Goal: Task Accomplishment & Management: Complete application form

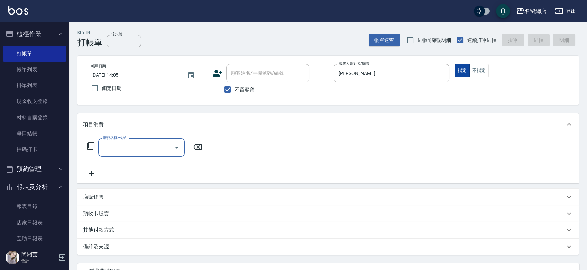
click at [482, 73] on button "不指定" at bounding box center [479, 70] width 19 height 13
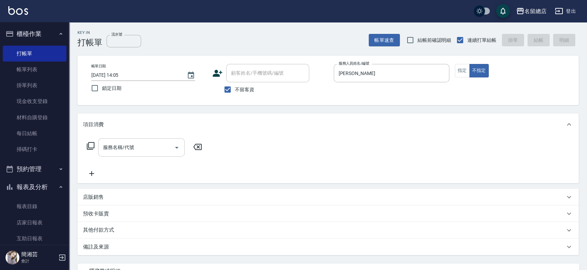
click at [102, 153] on input "服務名稱/代號" at bounding box center [136, 148] width 70 height 12
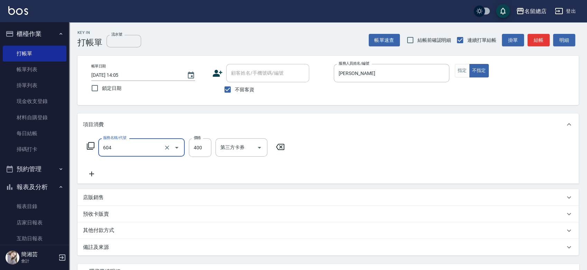
type input "健康洗髮(604)"
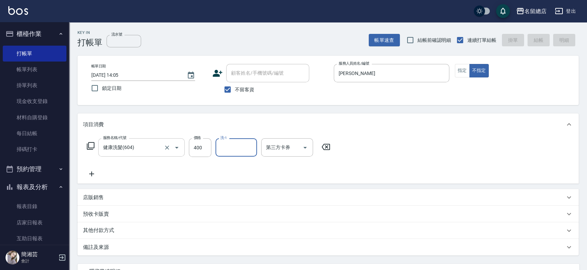
type input "[DATE] 16:06"
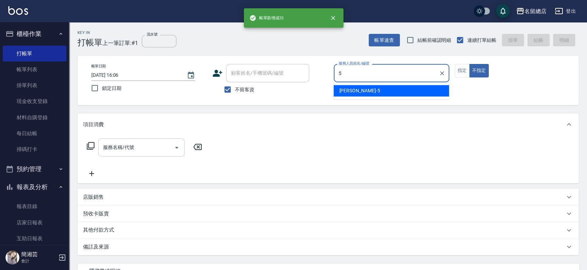
type input "[PERSON_NAME]-5"
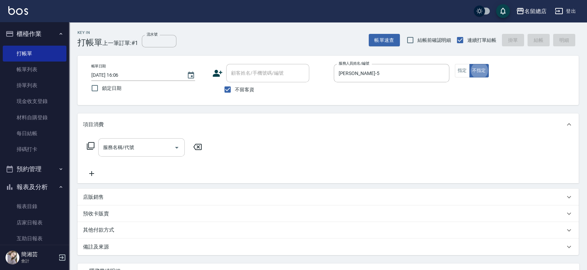
type button "false"
drag, startPoint x: 471, startPoint y: 68, endPoint x: 442, endPoint y: 68, distance: 29.1
click at [471, 68] on button "不指定" at bounding box center [479, 70] width 19 height 13
click at [467, 68] on button "指定" at bounding box center [462, 70] width 15 height 13
click at [138, 143] on input "服務名稱/代號" at bounding box center [136, 148] width 70 height 12
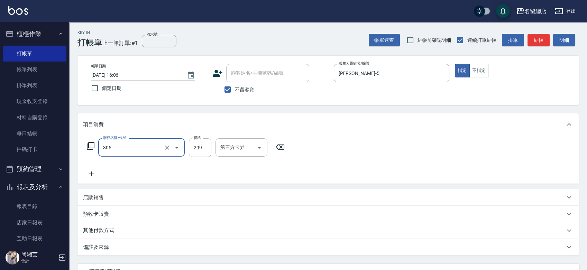
type input "剪髮(305)"
type input "500"
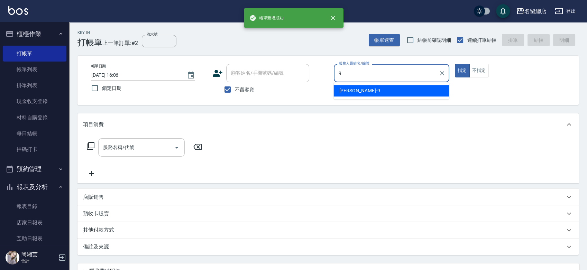
type input "[PERSON_NAME]-9"
type button "true"
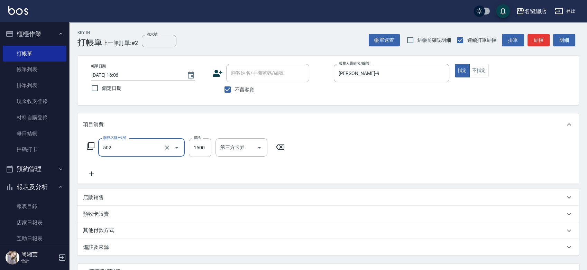
type input "染髮1500以上(502)"
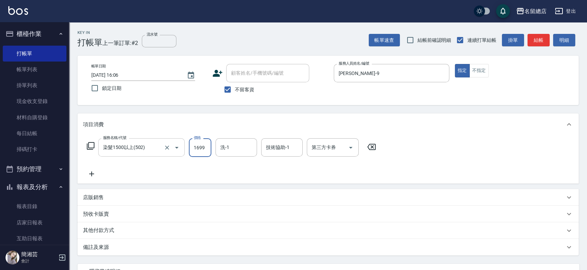
type input "1699"
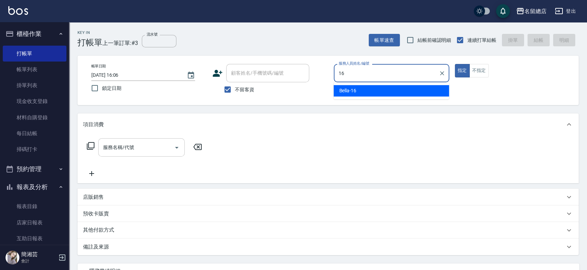
type input "Bella-16"
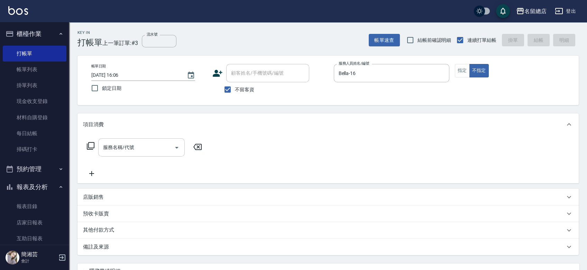
click at [148, 146] on input "服務名稱/代號" at bounding box center [136, 148] width 70 height 12
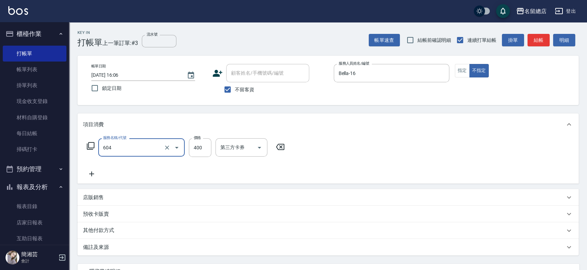
type input "健康洗髮(604)"
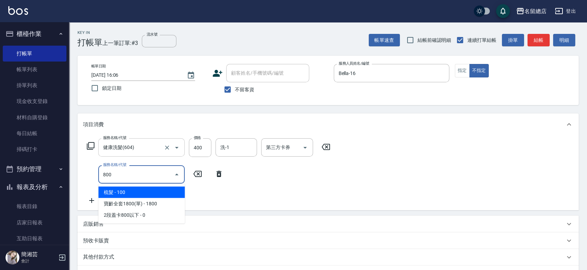
type input "梳髮(800)"
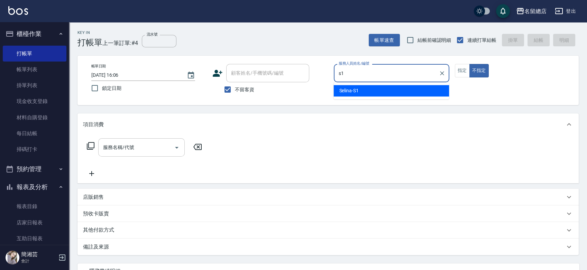
type input "Selina-S1"
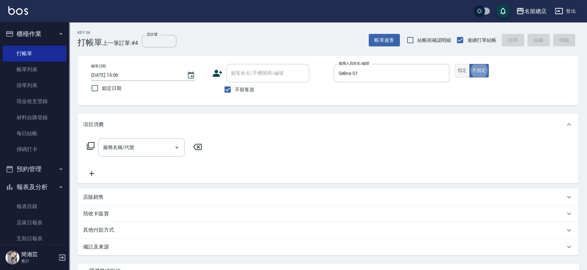
click at [467, 71] on button "指定" at bounding box center [462, 70] width 15 height 13
click at [133, 144] on input "服務名稱/代號" at bounding box center [136, 148] width 70 height 12
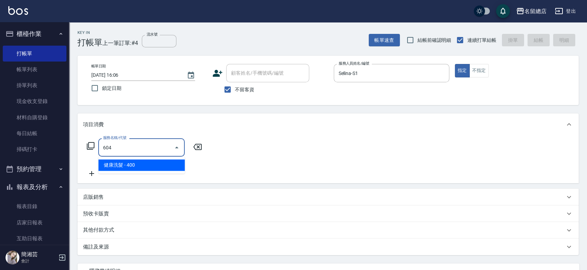
type input "健康洗髮(604)"
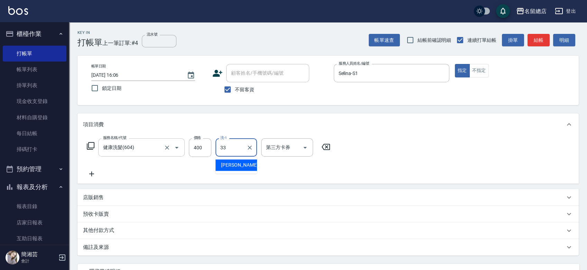
type input "[PERSON_NAME]-33"
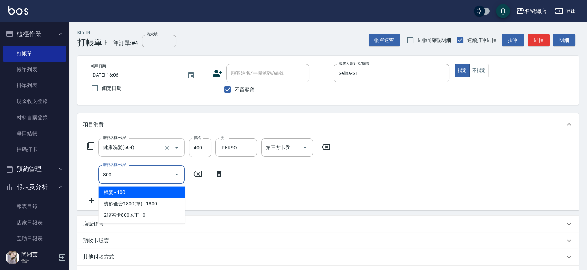
type input "梳髮(800)"
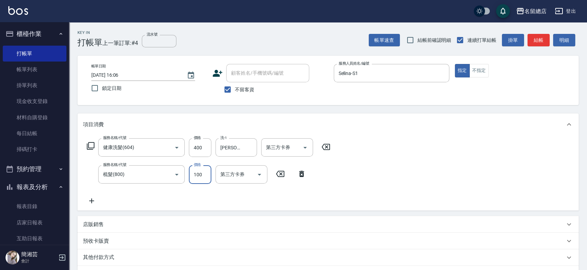
click at [196, 168] on input "100" at bounding box center [200, 174] width 22 height 19
type input "300"
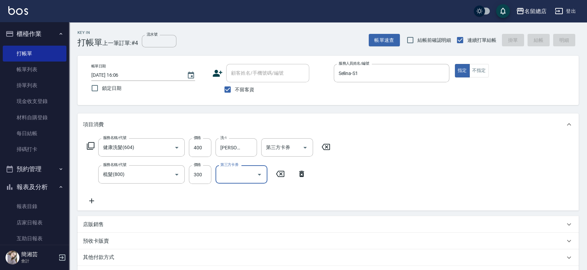
type input "[DATE] 16:07"
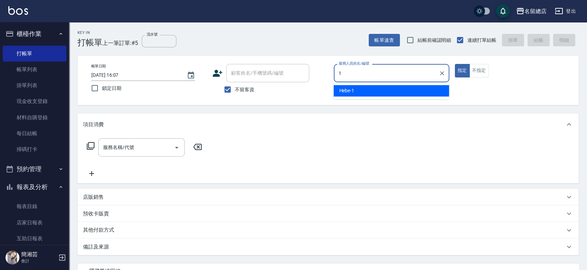
type input "Hebe-1"
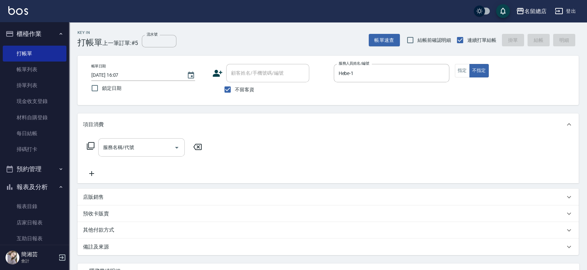
click at [151, 145] on input "服務名稱/代號" at bounding box center [136, 148] width 70 height 12
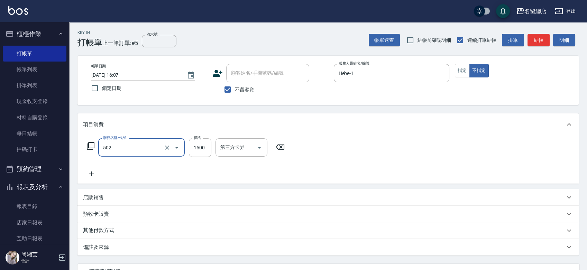
type input "染髮1500以上(502)"
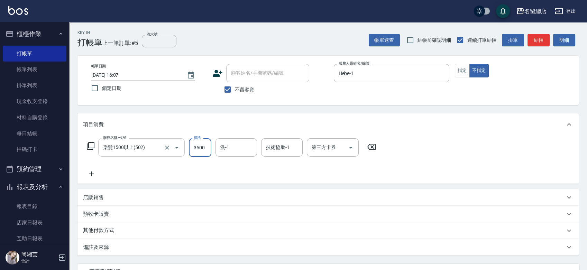
type input "3500"
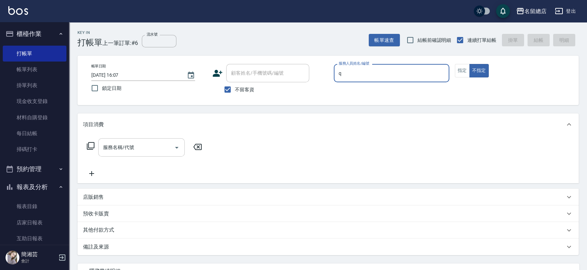
type input "[PERSON_NAME]"
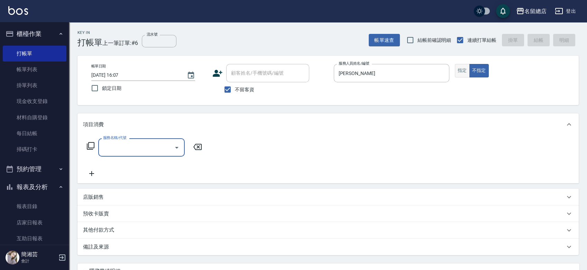
click at [459, 74] on button "指定" at bounding box center [462, 70] width 15 height 13
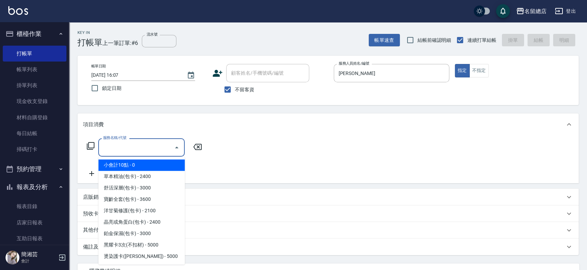
click at [164, 153] on input "服務名稱/代號" at bounding box center [136, 148] width 70 height 12
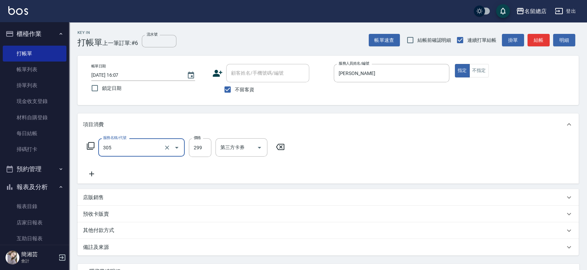
type input "剪髮(305)"
type input "400"
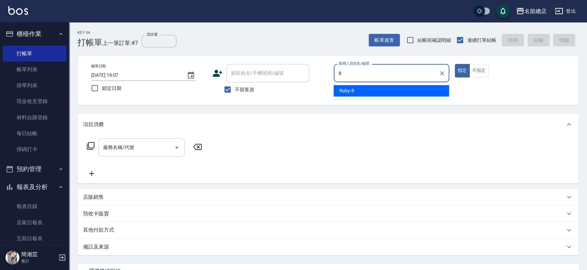
type input "Ruby-8"
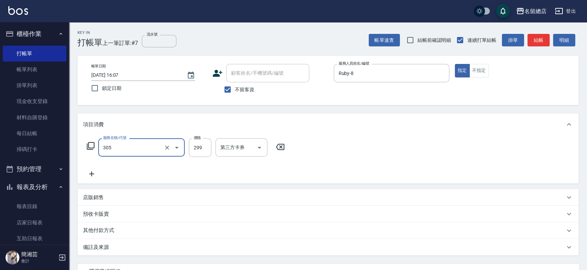
type input "剪髮(305)"
type input "600"
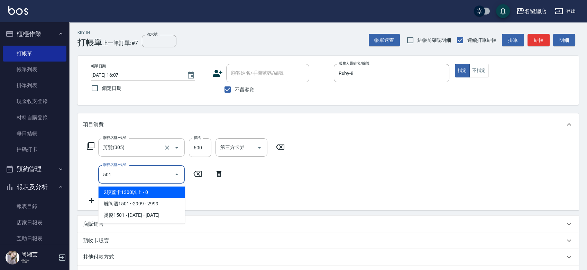
type input "2段蓋卡1300以上(501)"
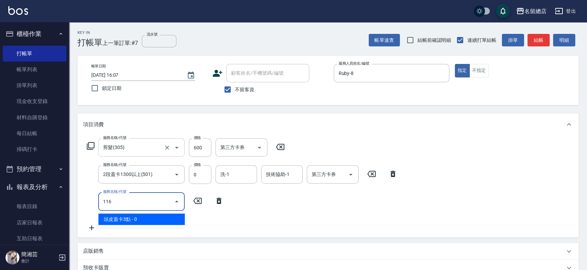
type input "頭皮蓋卡3點(116)"
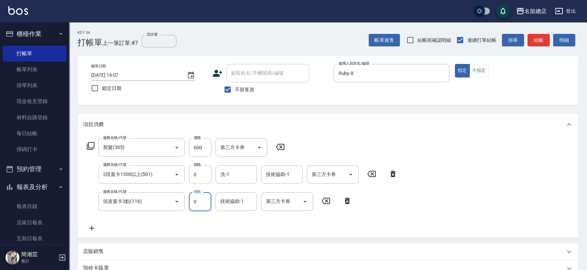
click at [396, 173] on icon at bounding box center [393, 174] width 17 height 8
type input "頭皮蓋卡3點(116)"
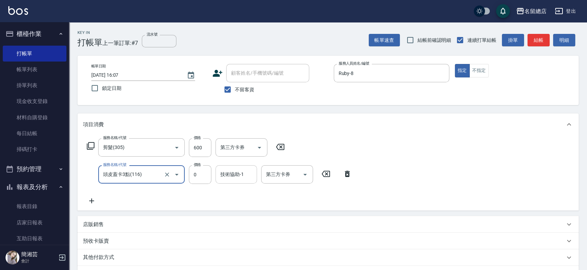
click at [240, 174] on div "技術協助-1 技術協助-1" at bounding box center [237, 174] width 42 height 18
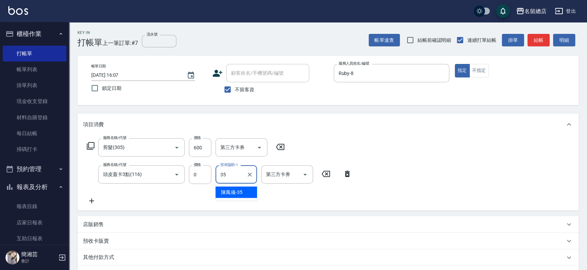
type input "[PERSON_NAME]-35"
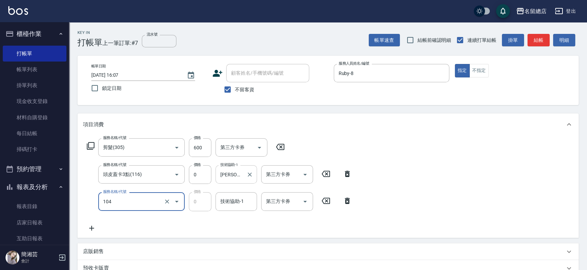
type input "頭皮蓋卡2點(104)"
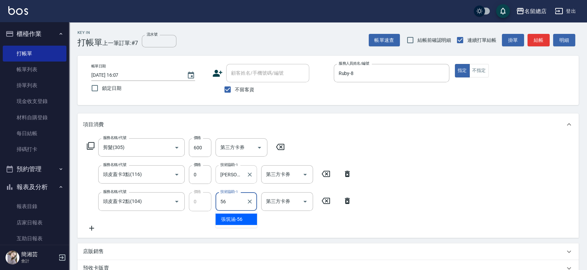
type input "[PERSON_NAME]-56"
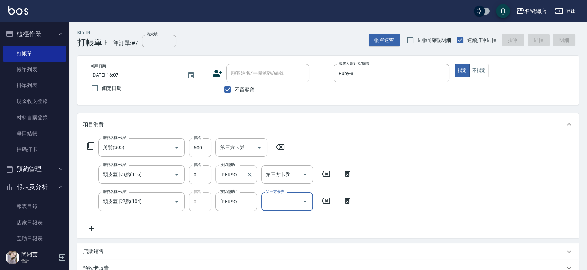
type input "[DATE] 16:08"
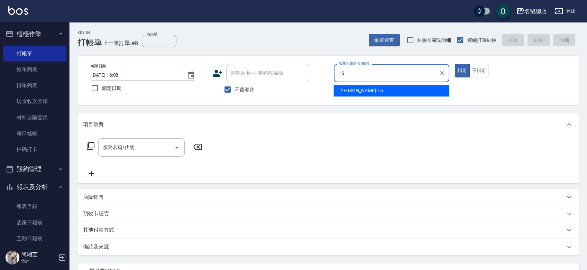
type input "[PERSON_NAME]-15"
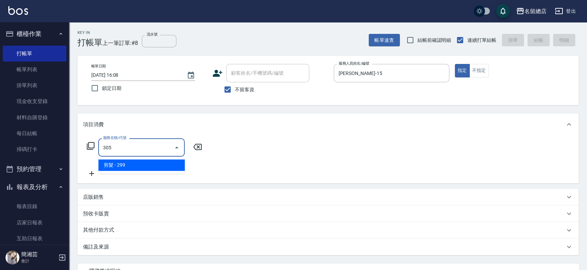
type input "剪髮(305)"
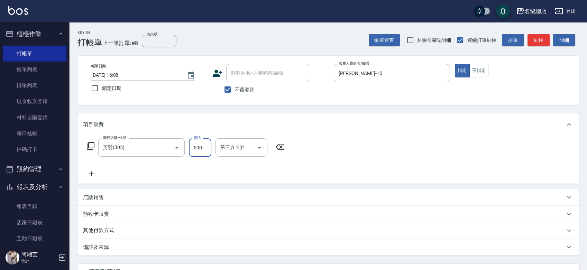
type input "500"
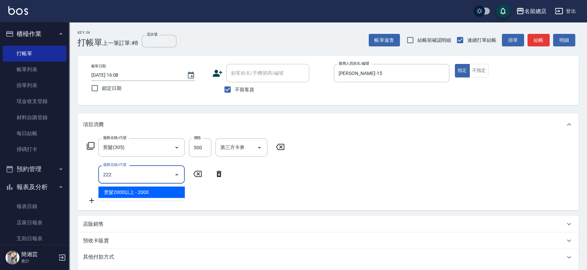
type input "燙髮2000以上(222)"
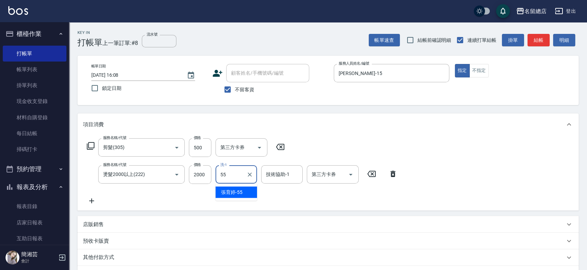
type input "[PERSON_NAME]-55"
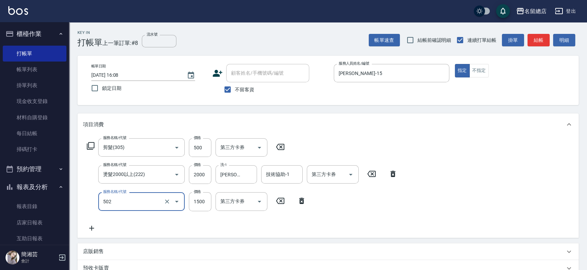
type input "染髮1500以上(502)"
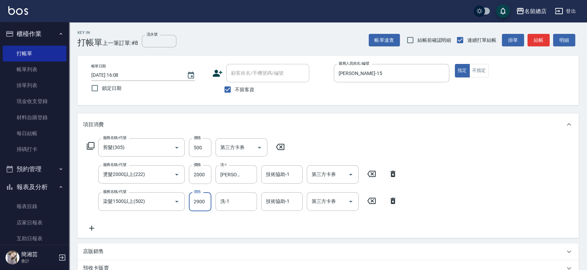
type input "2900"
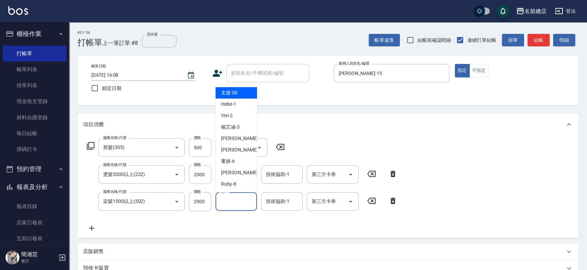
click at [229, 207] on input "洗-1" at bounding box center [236, 202] width 35 height 12
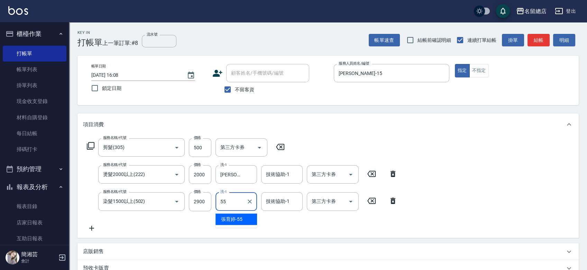
type input "[PERSON_NAME]-55"
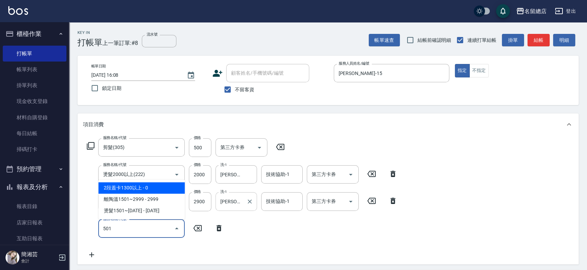
type input "2段蓋卡1300以上(501)"
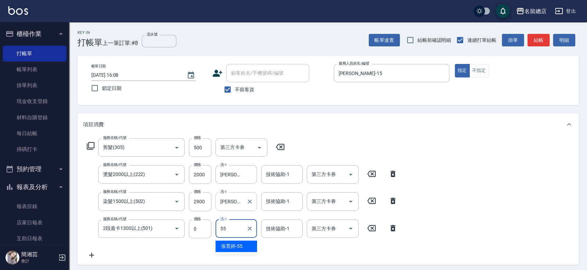
type input "[PERSON_NAME]-55"
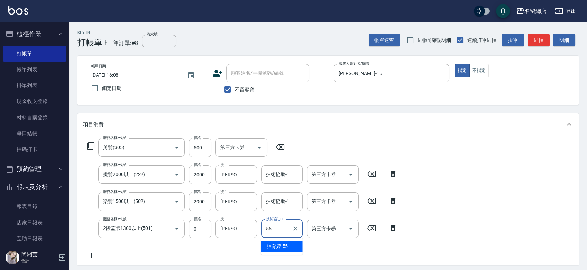
type input "[PERSON_NAME]-55"
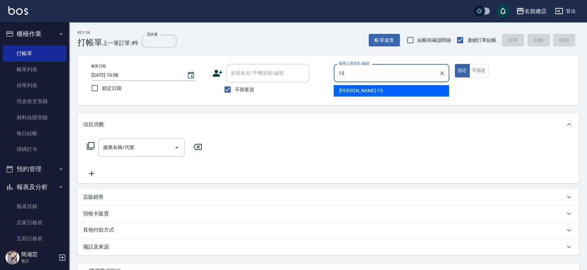
type input "[PERSON_NAME]-15"
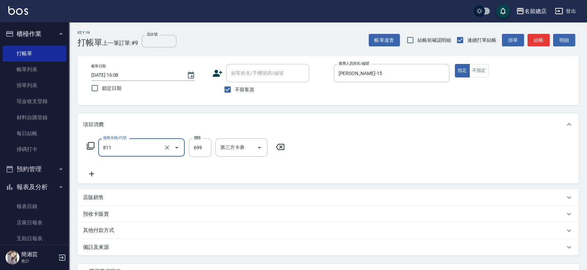
type input "洗+剪(811)"
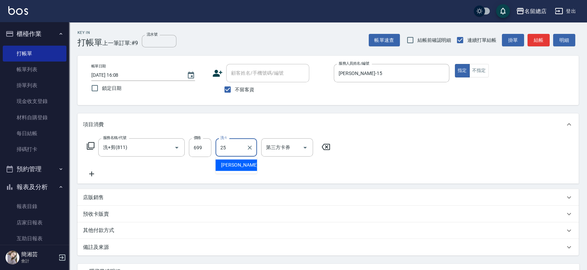
type input "[PERSON_NAME]-25"
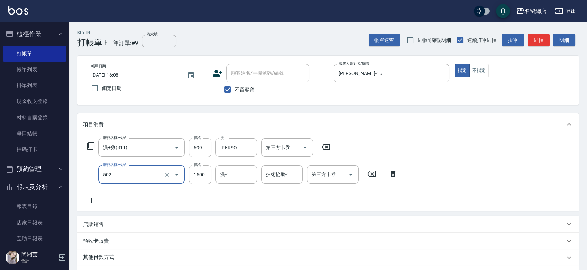
type input "染髮1500以上(502)"
type input "1800"
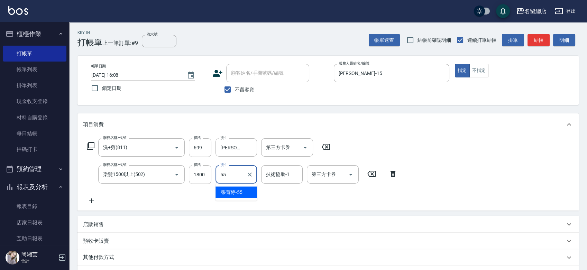
type input "[PERSON_NAME]-55"
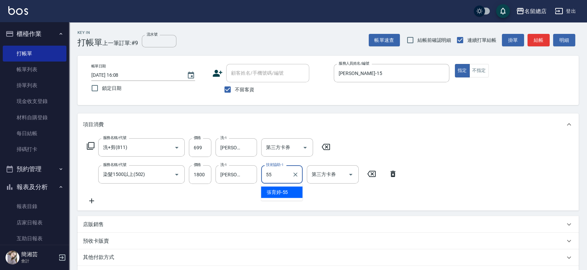
type input "[PERSON_NAME]-55"
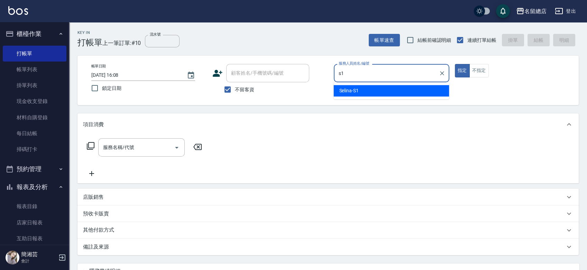
type input "Selina-S1"
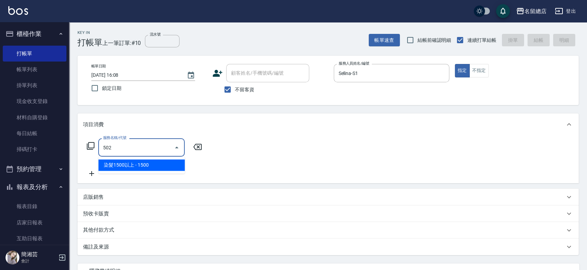
type input "染髮1500以上(502)"
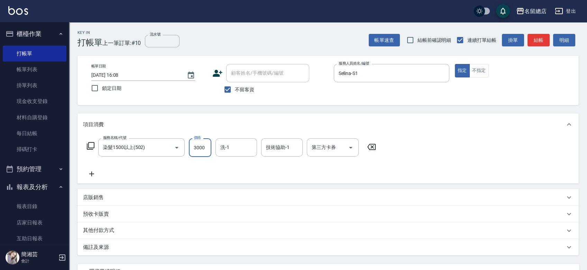
type input "3000"
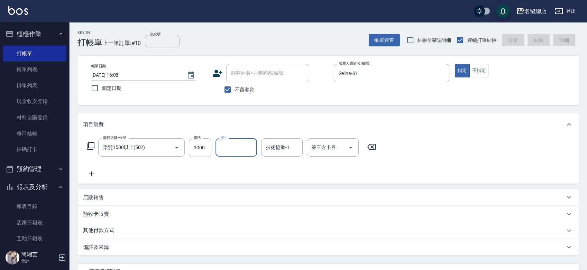
type input "[DATE] 16:09"
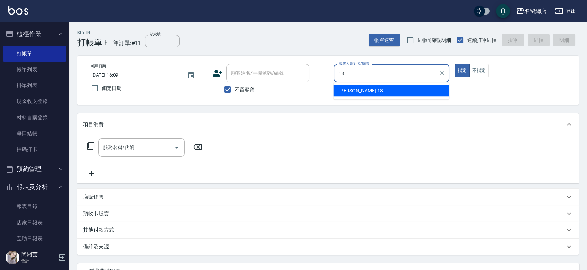
type input "[PERSON_NAME]-18"
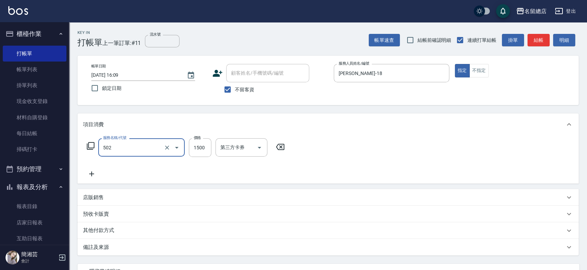
type input "染髮1500以上(502)"
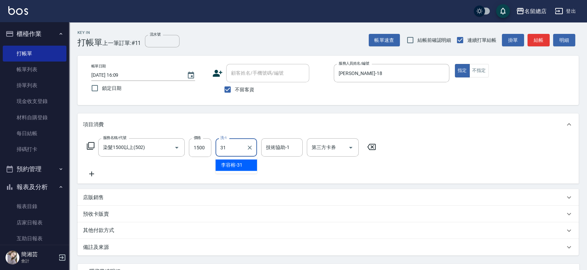
type input "[PERSON_NAME]-31"
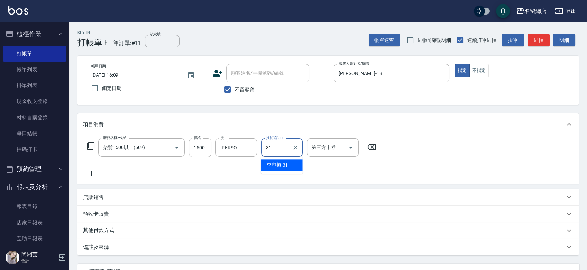
type input "[PERSON_NAME]-31"
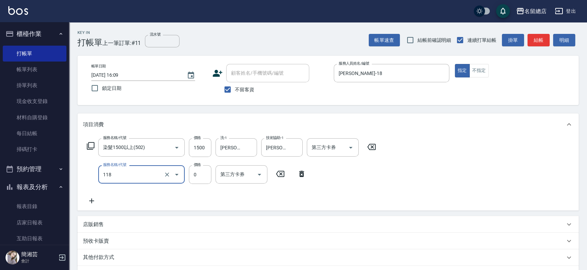
type input "頭皮蓋卡4點(118)"
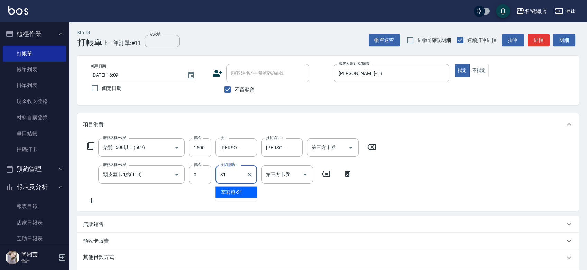
type input "[PERSON_NAME]-31"
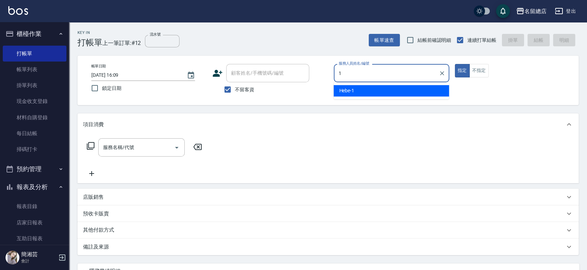
type input "Hebe-1"
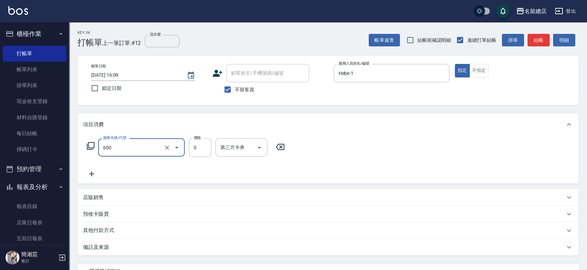
type input "洗髮(免費)(600)"
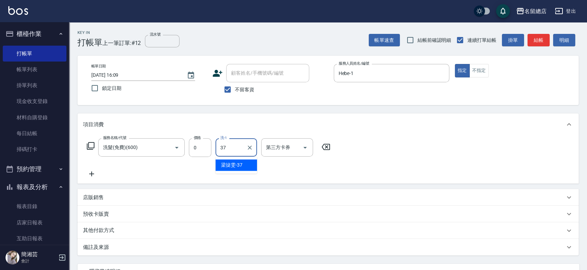
type input "[PERSON_NAME]-37"
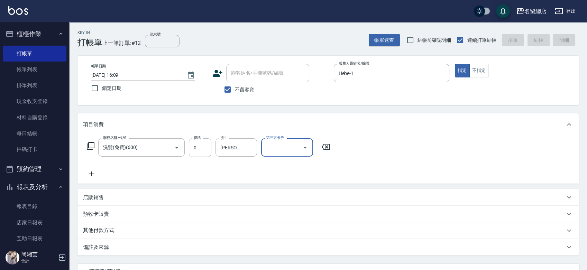
type input "[DATE] 16:31"
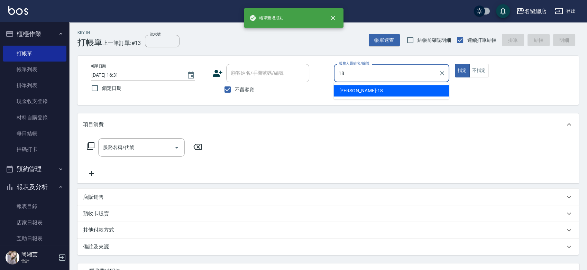
type input "[PERSON_NAME]-18"
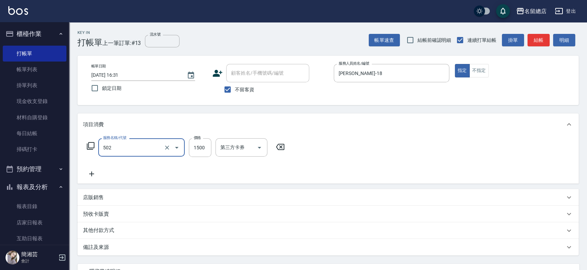
type input "染髮1500以上(502)"
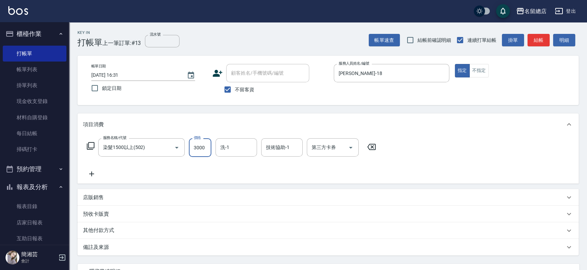
type input "3000"
type input "[PERSON_NAME]-66"
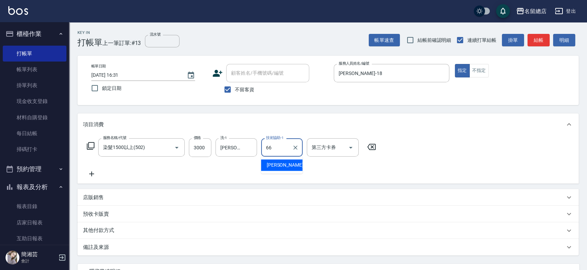
type input "[PERSON_NAME]-66"
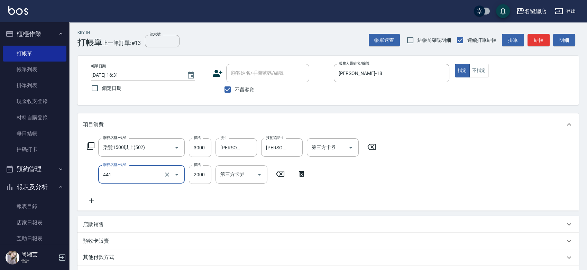
type input "2段自單次1300以上(441)"
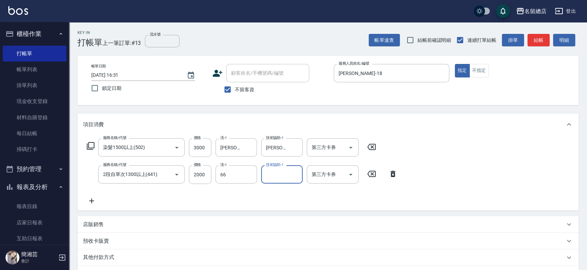
type input "[PERSON_NAME]-66"
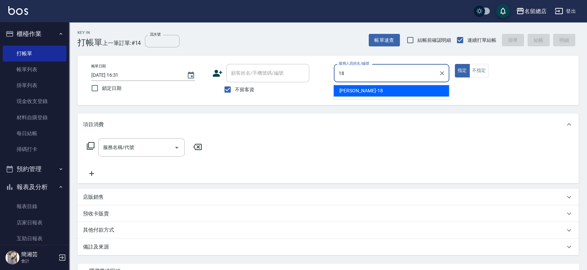
type input "[PERSON_NAME]-18"
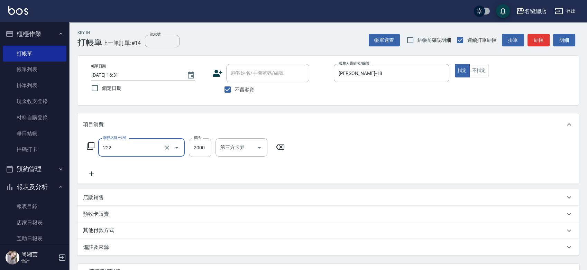
type input "燙髮2000以上(222)"
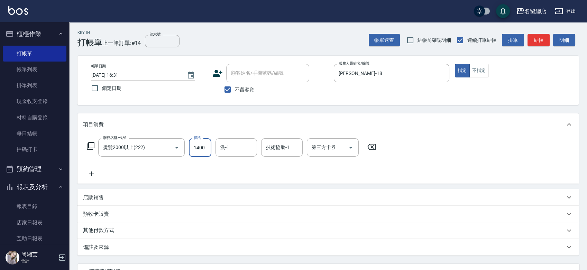
type input "1400"
type input "[PERSON_NAME]-31"
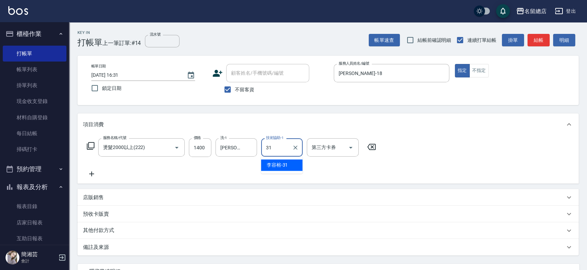
type input "[PERSON_NAME]-31"
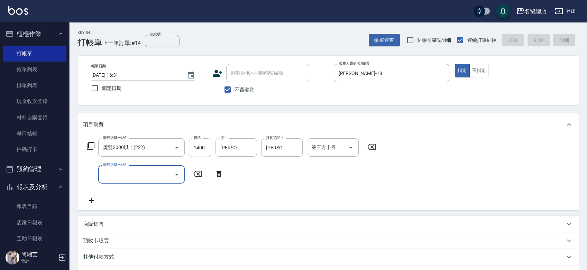
type input "[DATE] 16:32"
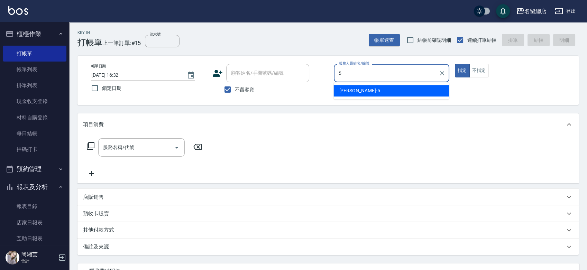
type input "[PERSON_NAME]-5"
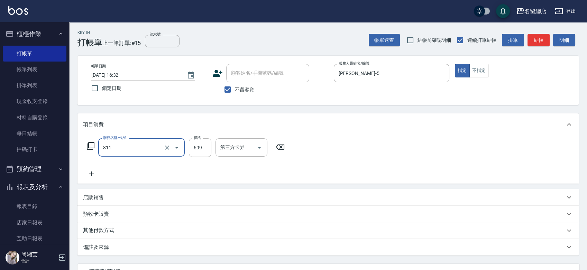
type input "洗+剪(811)"
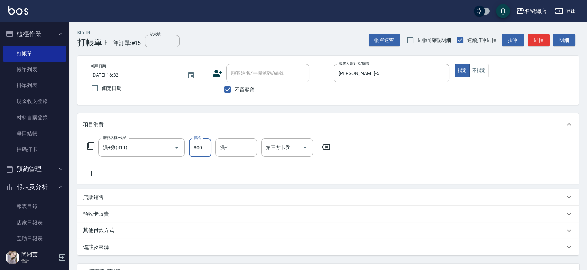
type input "800"
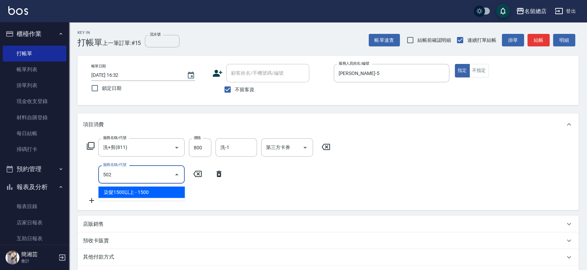
type input "染髮1500以上(502)"
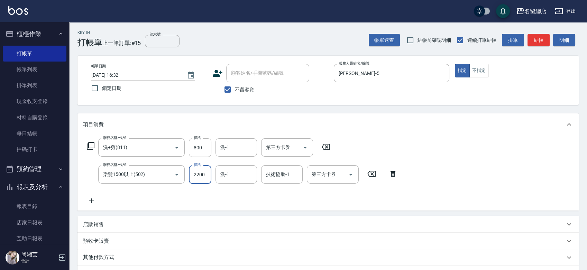
type input "2200"
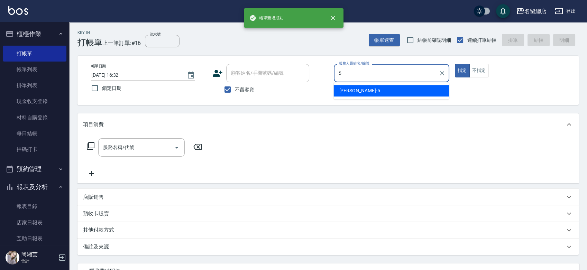
type input "[PERSON_NAME]-5"
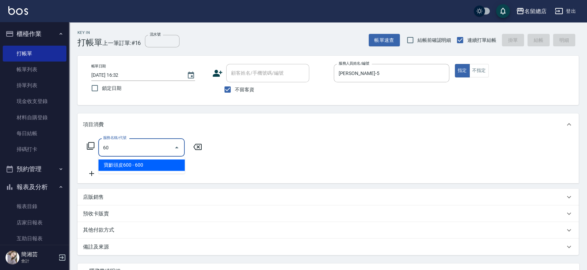
type input "6"
type input "剪髮(305)"
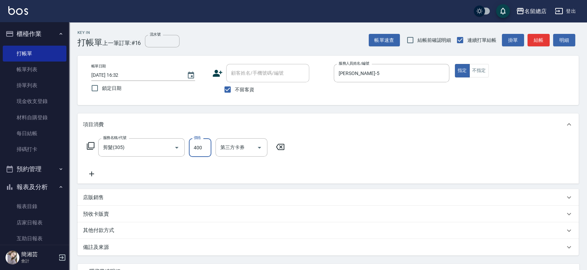
type input "400"
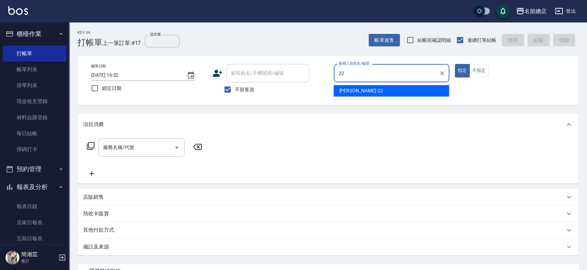
type input "Lydia-22"
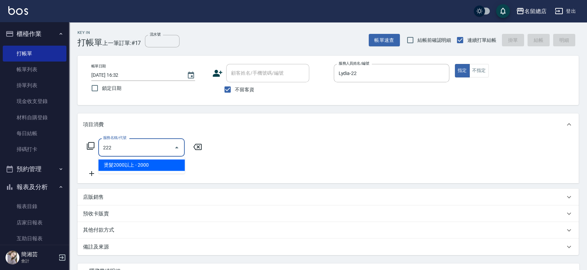
type input "燙髮2000以上(222)"
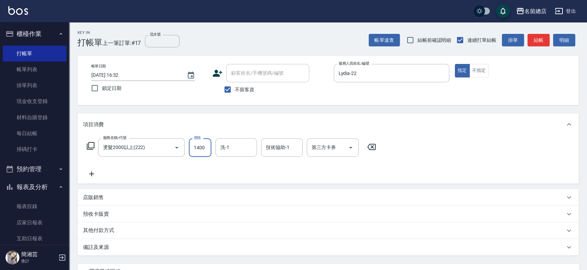
type input "1400"
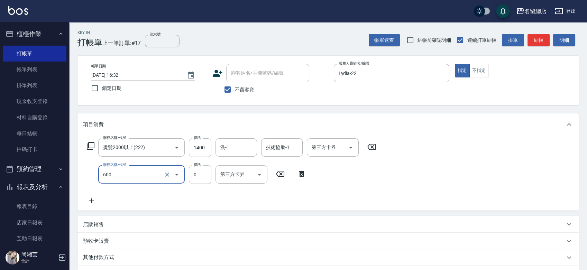
type input "洗髮(免費)(600)"
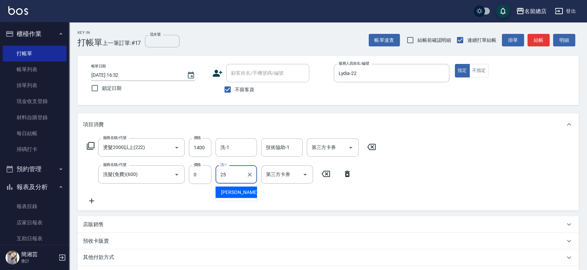
type input "[PERSON_NAME]-25"
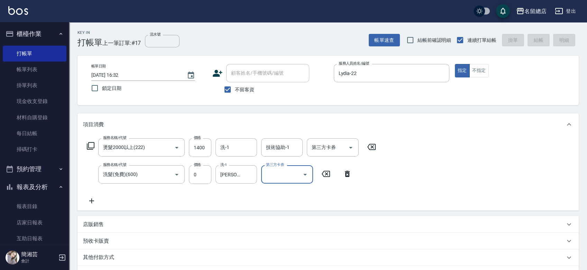
type input "[DATE] 16:33"
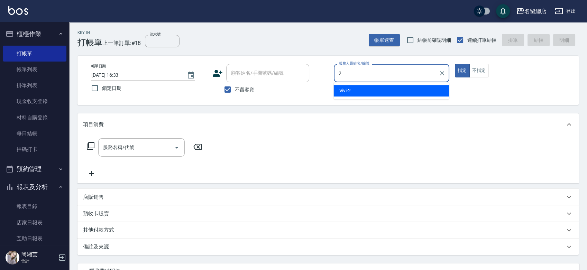
type input "Vivi-2"
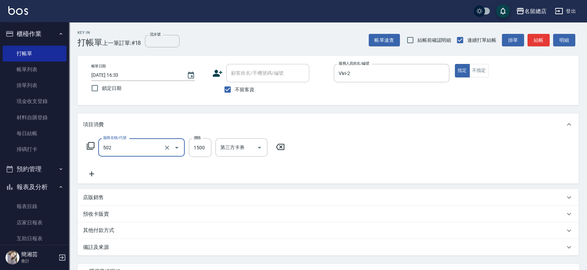
type input "染髮1500以上(502)"
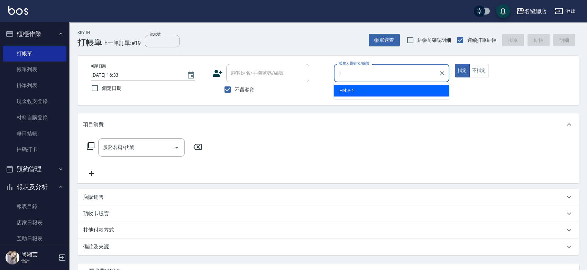
type input "Hebe-1"
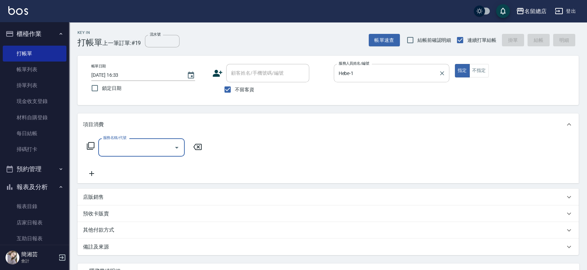
drag, startPoint x: 476, startPoint y: 66, endPoint x: 438, endPoint y: 72, distance: 38.9
click at [477, 66] on button "不指定" at bounding box center [479, 70] width 19 height 13
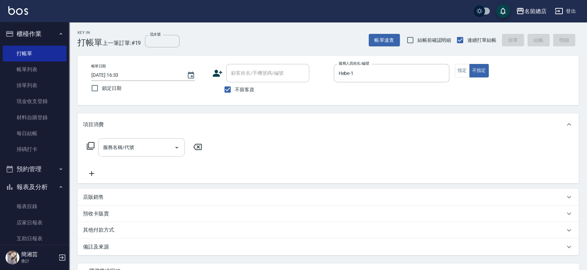
click at [123, 147] on input "服務名稱/代號" at bounding box center [136, 148] width 70 height 12
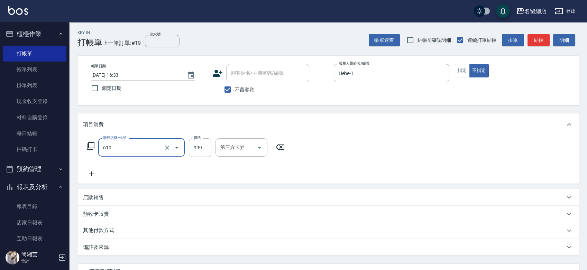
type input "頭皮SPA洗(610)"
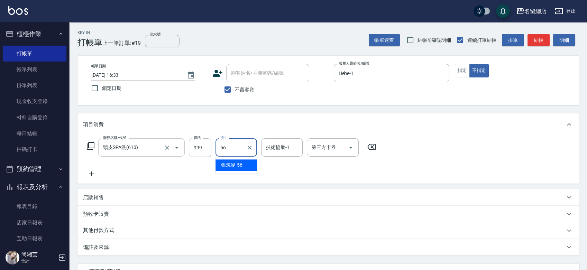
type input "[PERSON_NAME]-56"
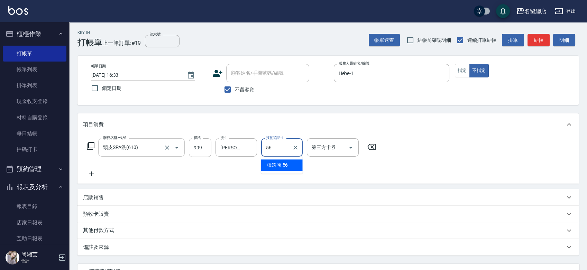
type input "[PERSON_NAME]-56"
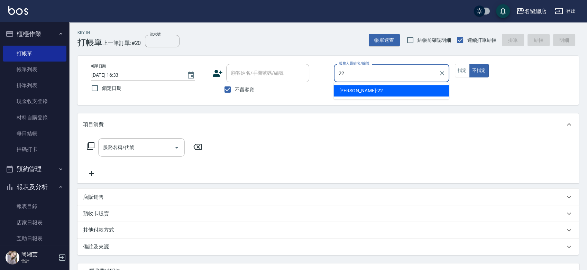
type input "Lydia-22"
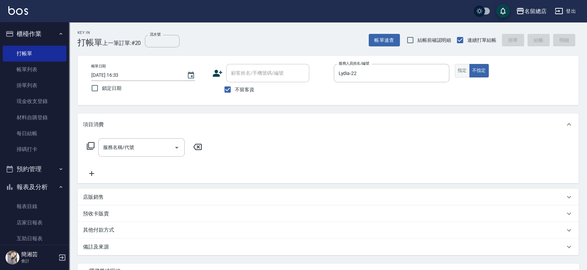
drag, startPoint x: 467, startPoint y: 69, endPoint x: 434, endPoint y: 70, distance: 32.5
click at [467, 69] on button "指定" at bounding box center [462, 70] width 15 height 13
click at [125, 152] on input "服務名稱/代號" at bounding box center [136, 148] width 70 height 12
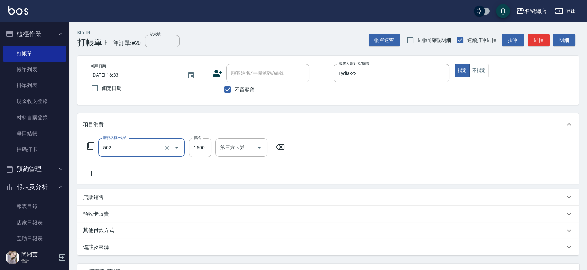
type input "染髮1500以上(502)"
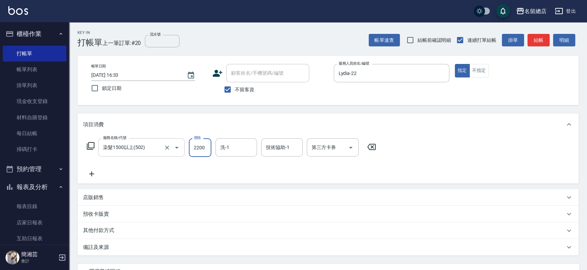
type input "2200"
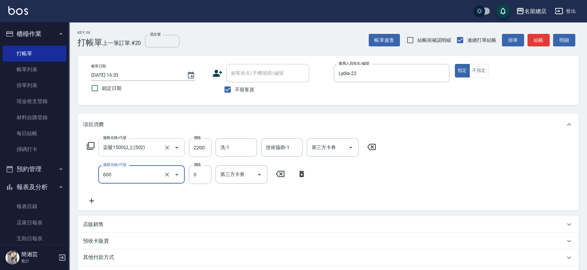
type input "洗髮(免費)(600)"
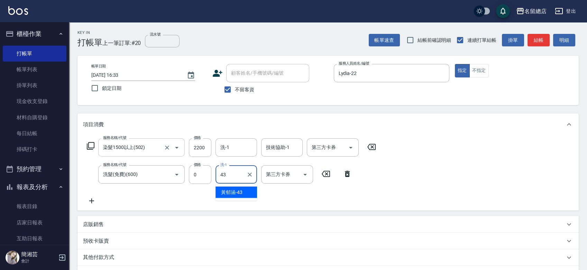
type input "[PERSON_NAME]-43"
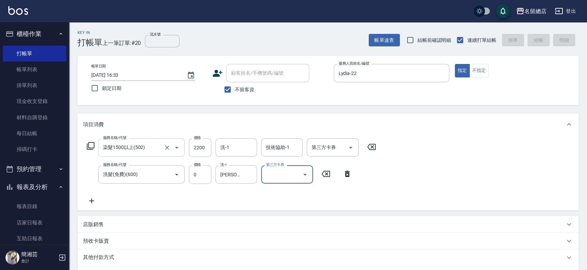
type input "[DATE] 16:34"
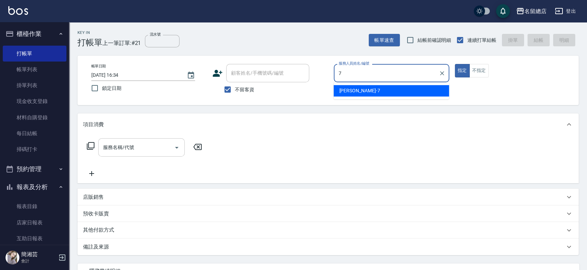
type input "Mick-7"
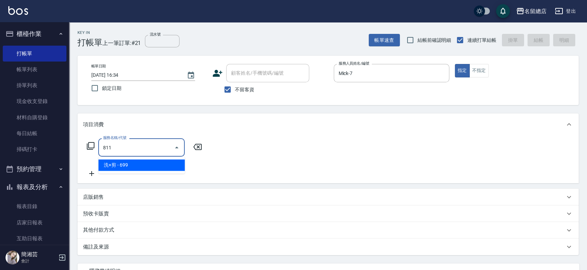
type input "洗+剪(811)"
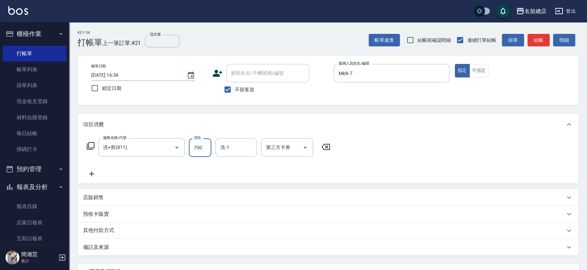
type input "700"
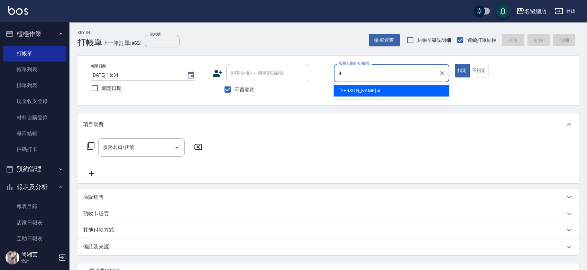
type input "[PERSON_NAME]-4"
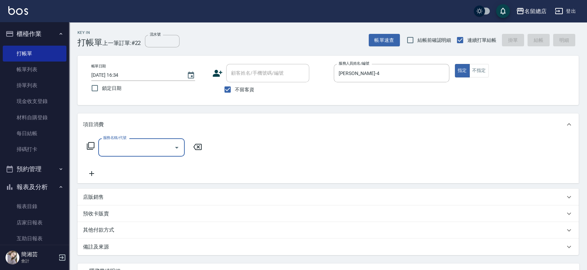
click at [236, 91] on span "不留客資" at bounding box center [244, 89] width 19 height 7
click at [235, 91] on input "不留客資" at bounding box center [227, 89] width 15 height 15
checkbox input "false"
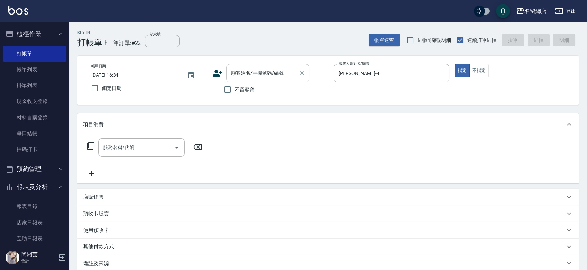
click at [241, 67] on div "顧客姓名/手機號碼/編號 顧客姓名/手機號碼/編號" at bounding box center [267, 73] width 83 height 18
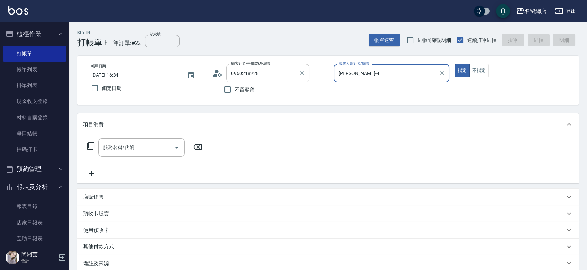
type input "[PERSON_NAME]/0960218228/null"
click at [455, 64] on button "指定" at bounding box center [462, 70] width 15 height 13
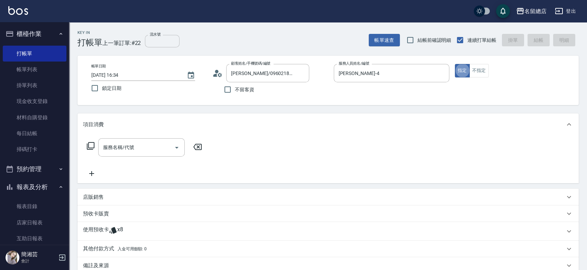
click at [149, 40] on input "流水號" at bounding box center [162, 41] width 35 height 12
type input "9155"
click at [144, 148] on input "服務名稱/代號" at bounding box center [136, 148] width 70 height 12
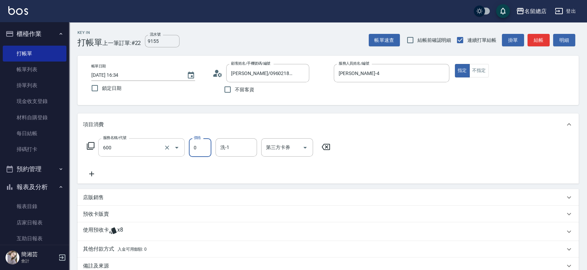
type input "洗髮(免費)(600)"
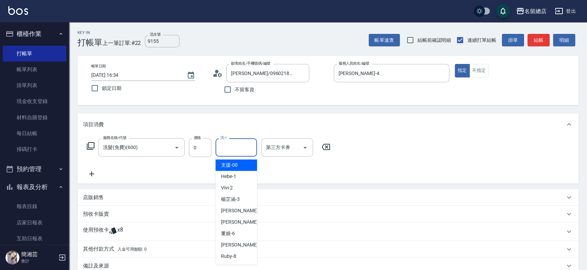
click at [247, 143] on input "洗-1" at bounding box center [236, 148] width 35 height 12
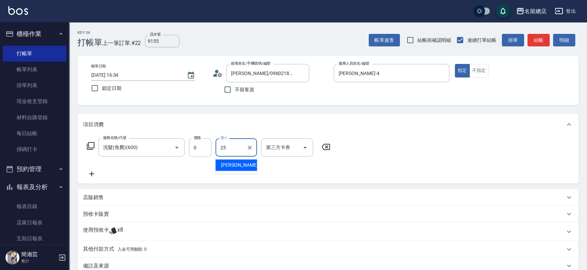
type input "[PERSON_NAME]-25"
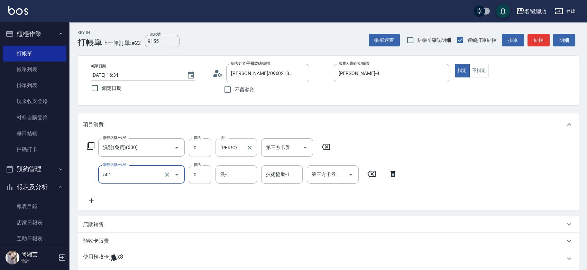
type input "2段蓋卡1300以上(501)"
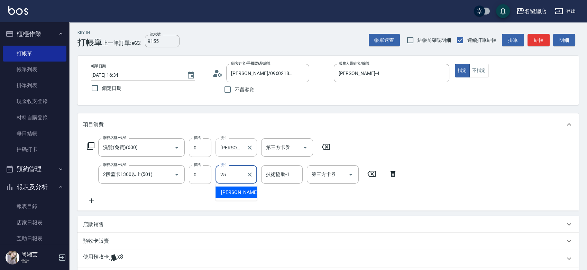
type input "[PERSON_NAME]-25"
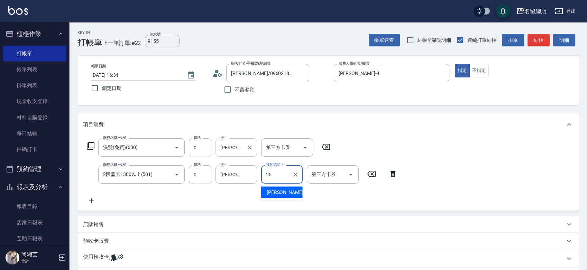
type input "[PERSON_NAME]-25"
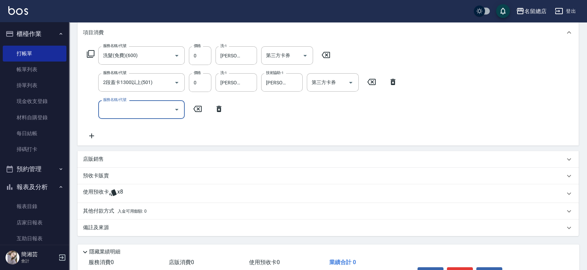
scroll to position [115, 0]
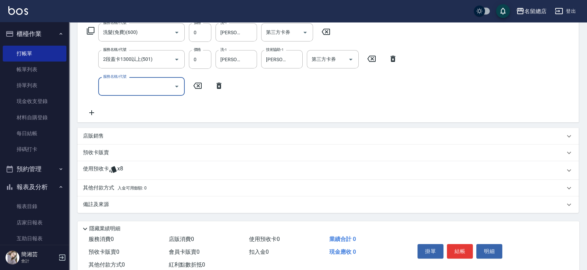
click at [110, 150] on div "預收卡販賣" at bounding box center [324, 152] width 482 height 7
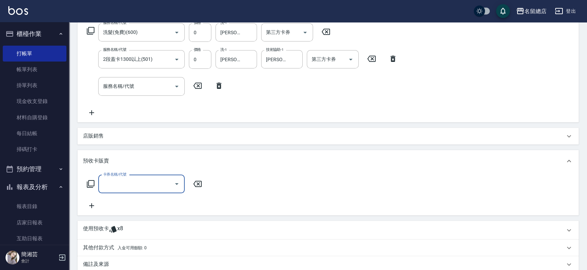
scroll to position [0, 0]
type input "二段自備卡(407)"
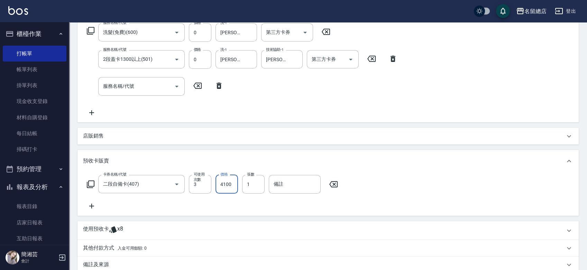
type input "4100"
type input "9155"
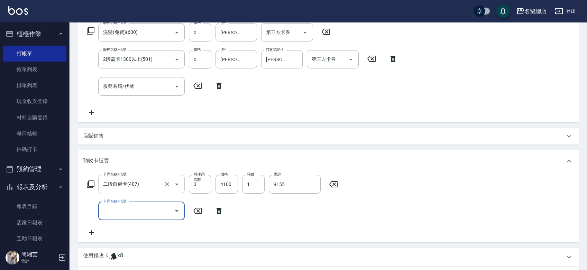
type input "[DATE] 16:35"
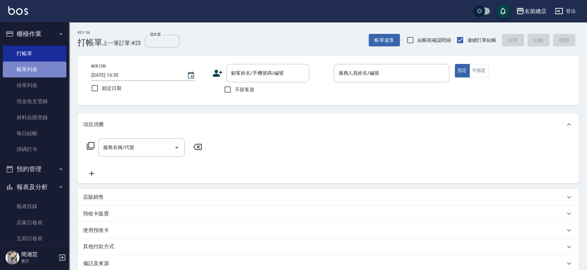
click at [42, 64] on link "帳單列表" at bounding box center [35, 70] width 64 height 16
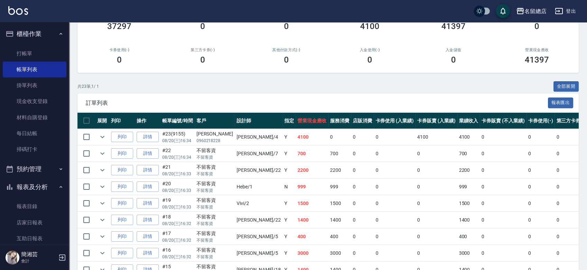
scroll to position [115, 0]
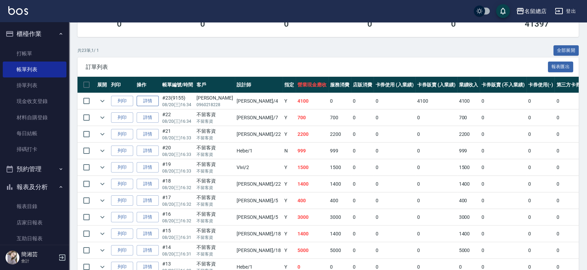
click at [148, 102] on link "詳情" at bounding box center [148, 101] width 22 height 11
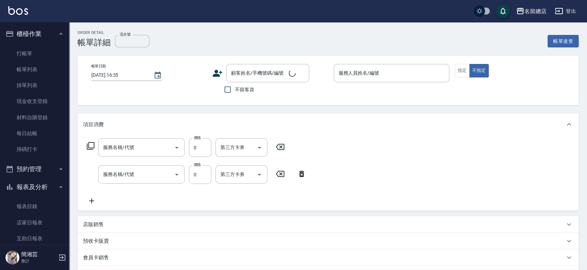
type input "2段蓋卡1300以上(501)"
type input "洗髮(免費)(600)"
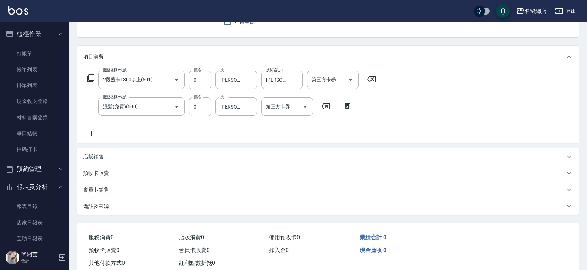
scroll to position [86, 0]
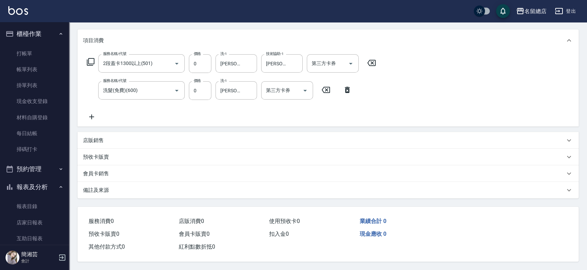
type input "9155"
type input "[DATE] 16:34"
type input "[PERSON_NAME]-4"
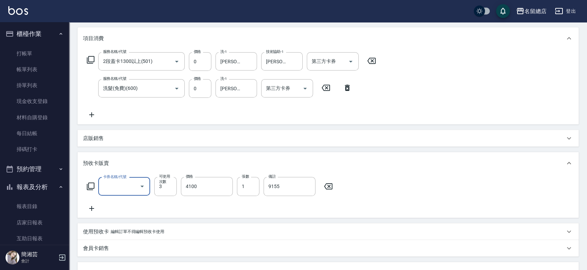
scroll to position [12, 0]
type input "[PERSON_NAME]/0960218228/null"
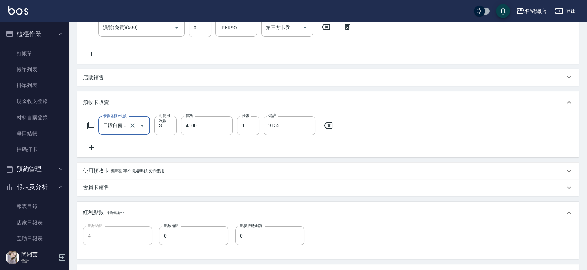
scroll to position [192, 0]
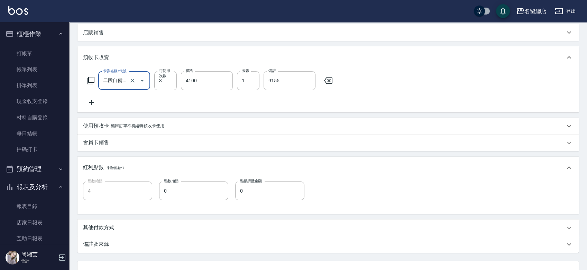
click at [172, 124] on div "使用預收卡 編輯訂單不得編輯預收卡使用" at bounding box center [324, 126] width 482 height 7
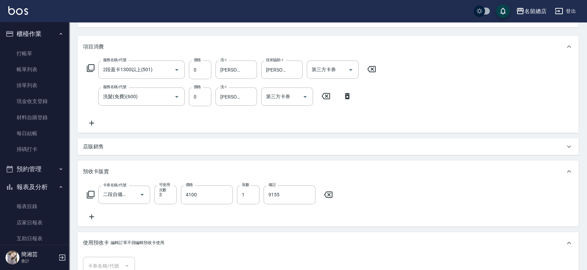
scroll to position [115, 0]
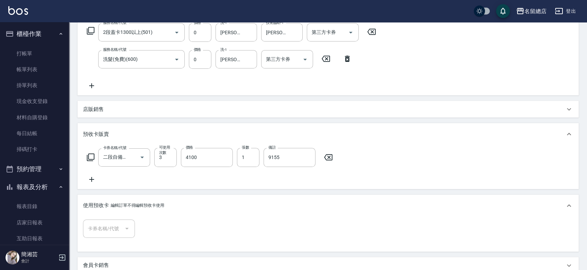
click at [330, 156] on icon at bounding box center [328, 157] width 8 height 6
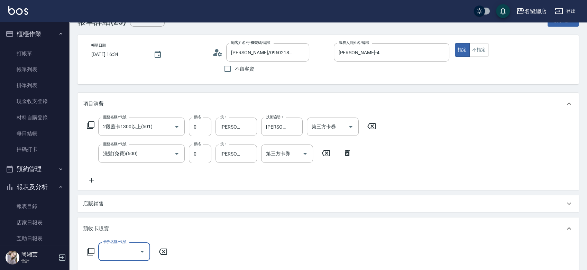
scroll to position [0, 0]
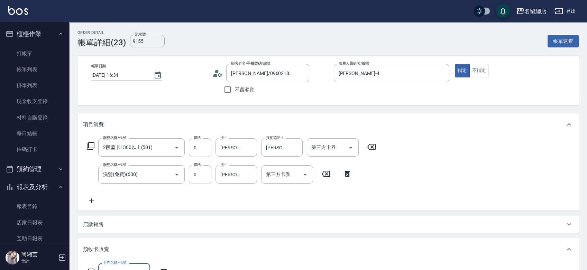
click at [374, 144] on icon at bounding box center [371, 147] width 17 height 8
click at [339, 174] on icon at bounding box center [347, 174] width 17 height 8
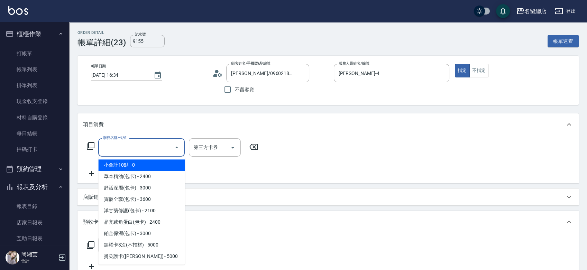
click at [158, 149] on input "服務名稱/代號" at bounding box center [136, 148] width 70 height 12
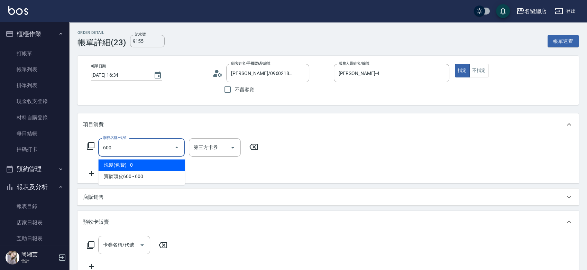
type input "洗髮(免費)(600)"
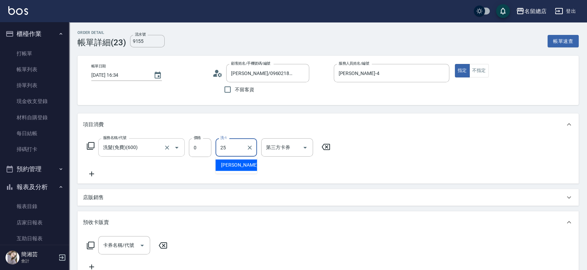
type input "[PERSON_NAME]-25"
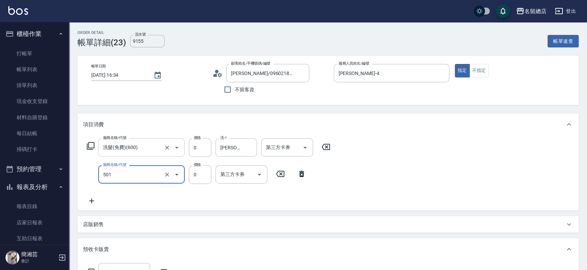
type input "2段蓋卡1300以上(501)"
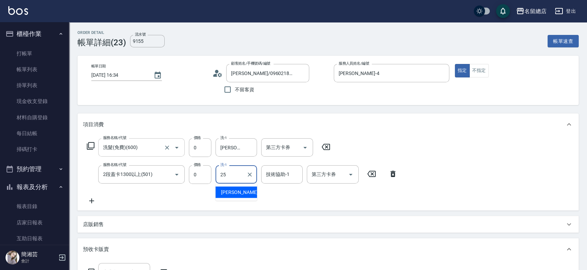
type input "[PERSON_NAME]-25"
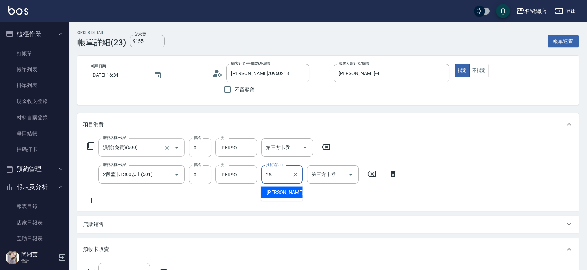
type input "[PERSON_NAME]-25"
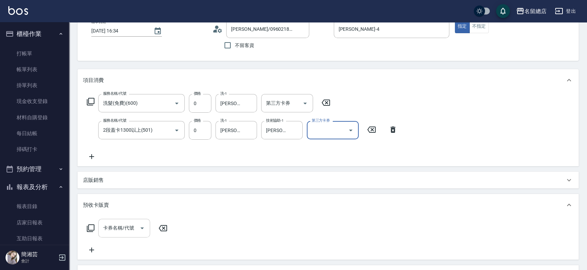
scroll to position [115, 0]
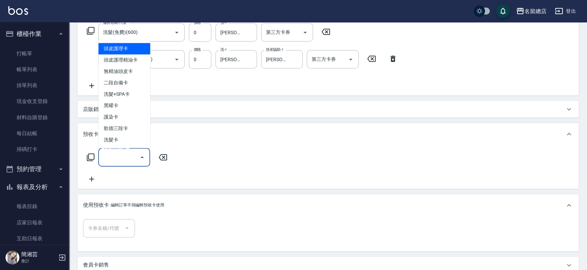
click at [128, 157] on input "卡券名稱/代號" at bounding box center [118, 157] width 35 height 12
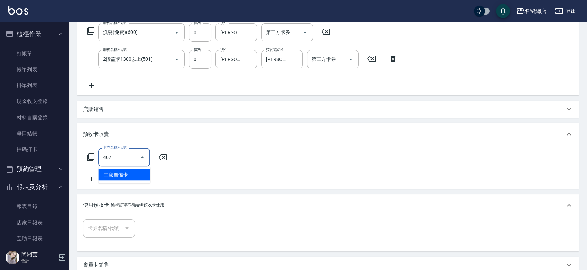
type input "二段自備卡(407)"
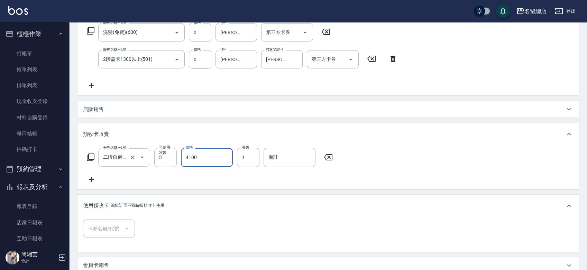
type input "4100"
type input "9155"
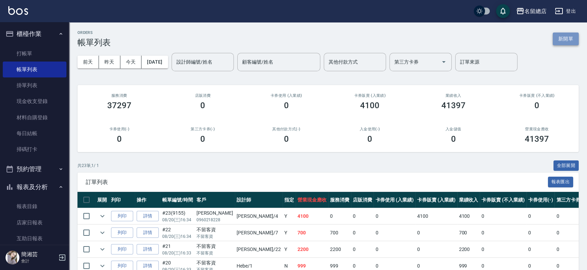
click at [564, 38] on button "新開單" at bounding box center [566, 39] width 26 height 13
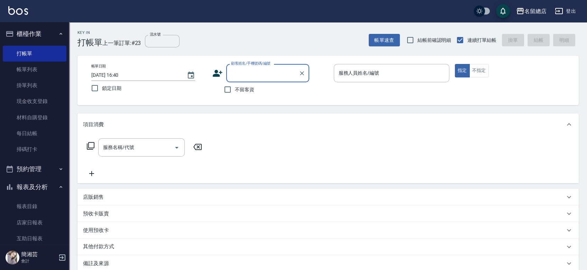
click at [241, 89] on span "不留客資" at bounding box center [244, 89] width 19 height 7
click at [235, 89] on input "不留客資" at bounding box center [227, 89] width 15 height 15
checkbox input "true"
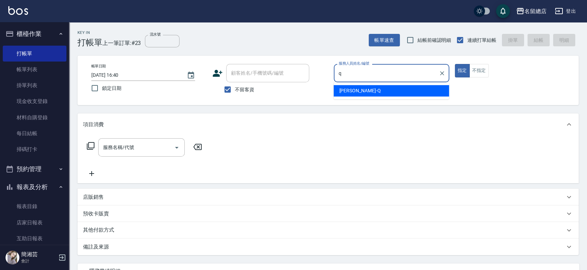
type input "[PERSON_NAME]"
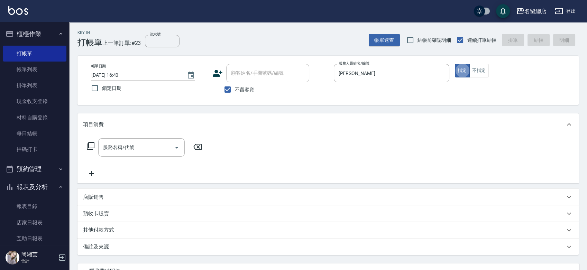
type button "true"
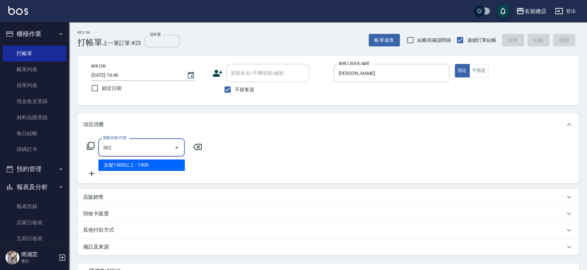
type input "染髮1500以上(502)"
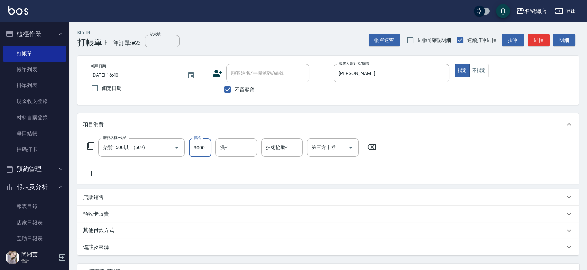
type input "3000"
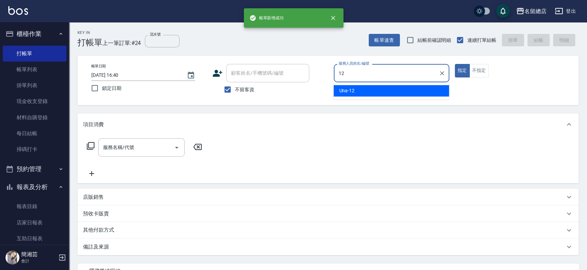
type input "Una-12"
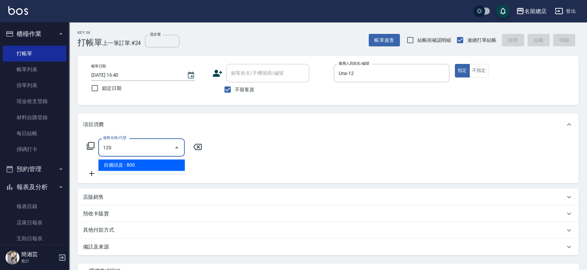
type input "自備頭皮(120)"
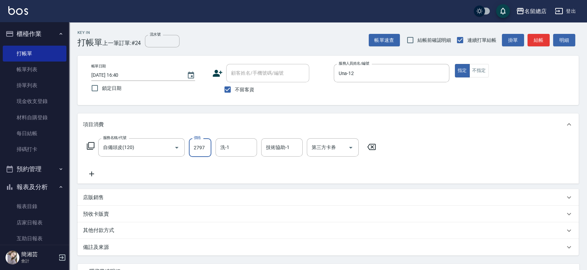
type input "2797"
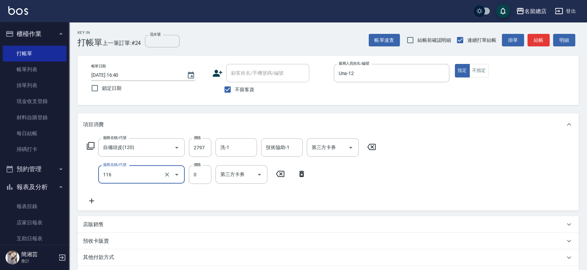
type input "頭皮蓋卡3點(116)"
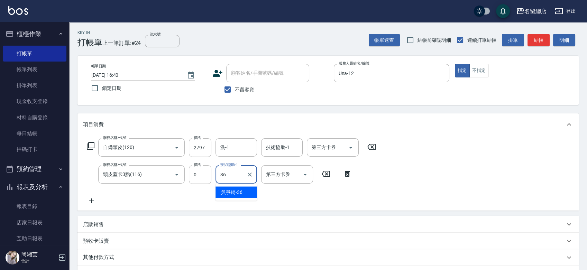
type input "[PERSON_NAME]-36"
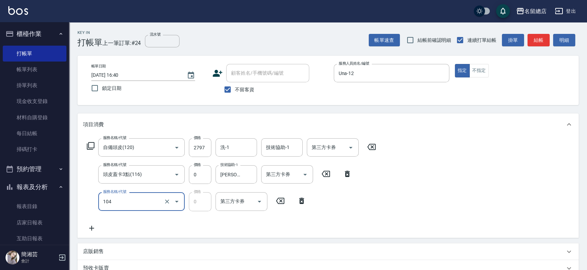
type input "頭皮蓋卡2點(104)"
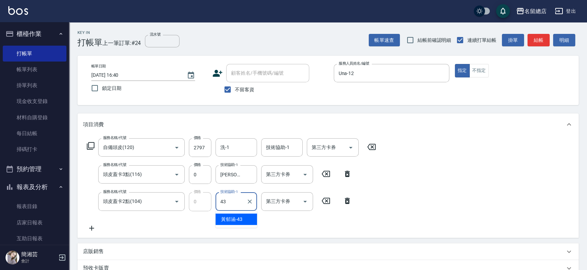
type input "[PERSON_NAME]-43"
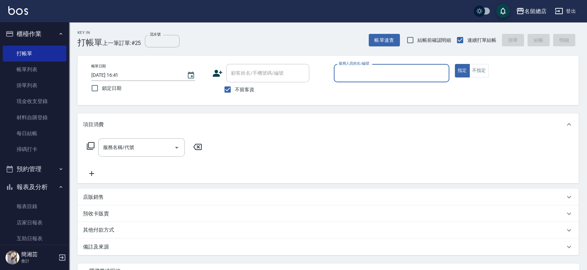
drag, startPoint x: 236, startPoint y: 93, endPoint x: 238, endPoint y: 76, distance: 16.4
click at [236, 92] on span "不留客資" at bounding box center [244, 89] width 19 height 7
click at [235, 92] on input "不留客資" at bounding box center [227, 89] width 15 height 15
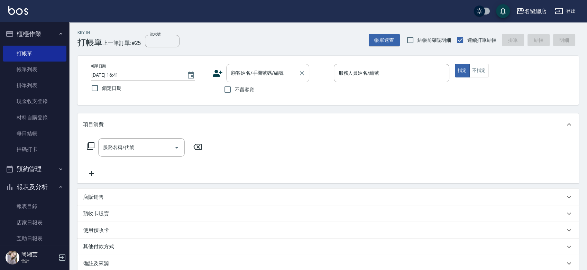
click at [241, 74] on input "顧客姓名/手機號碼/編號" at bounding box center [262, 73] width 66 height 12
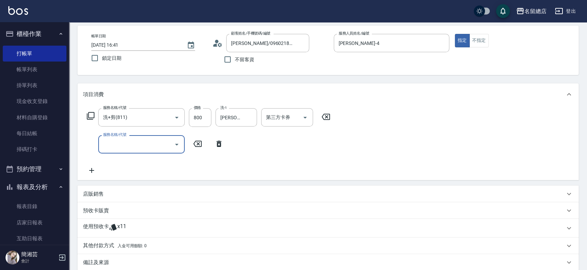
scroll to position [77, 0]
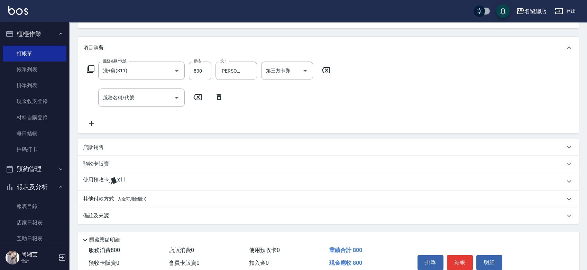
click at [144, 180] on div "使用預收卡 x11" at bounding box center [324, 182] width 482 height 10
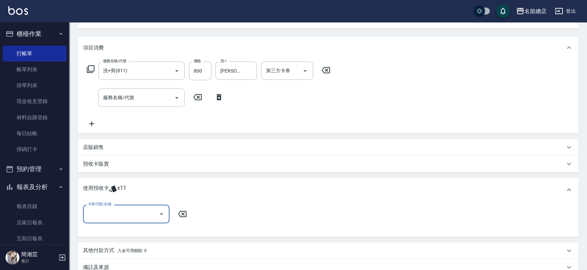
scroll to position [0, 0]
click at [138, 214] on input "卡券代號/名稱" at bounding box center [121, 214] width 70 height 12
click at [133, 240] on div "洗髮卡 剩餘8張 306" at bounding box center [126, 243] width 87 height 11
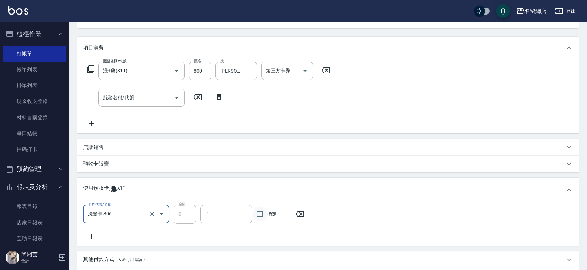
click at [267, 215] on input "指定" at bounding box center [260, 214] width 15 height 15
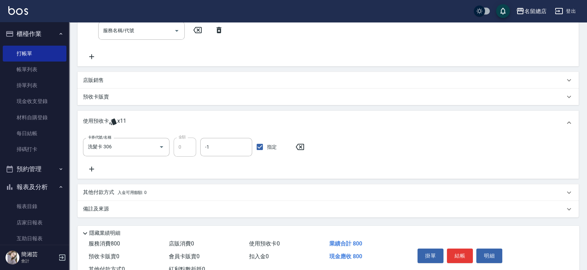
scroll to position [154, 0]
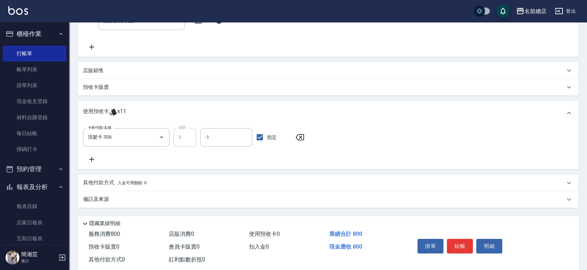
click at [89, 159] on icon at bounding box center [91, 159] width 17 height 8
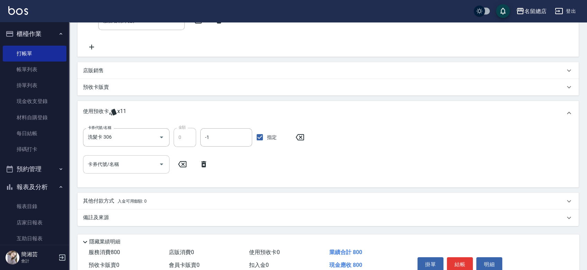
click at [116, 171] on div "卡券代號/名稱" at bounding box center [126, 164] width 87 height 18
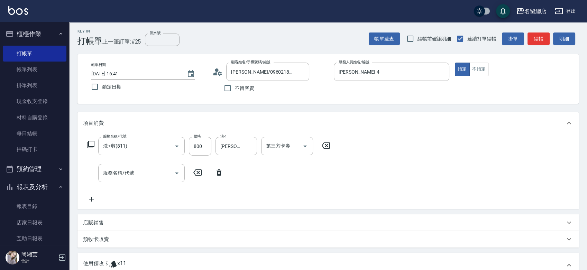
scroll to position [0, 0]
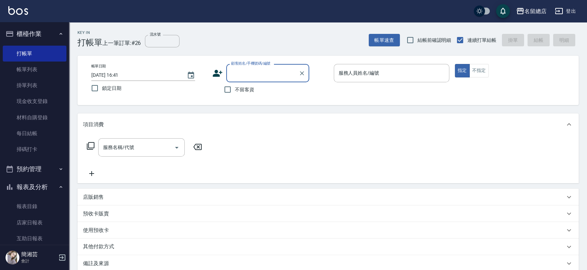
click at [247, 86] on span "不留客資" at bounding box center [244, 89] width 19 height 7
click at [235, 86] on input "不留客資" at bounding box center [227, 89] width 15 height 15
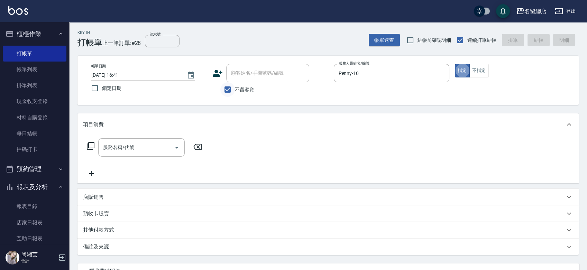
click at [233, 91] on input "不留客資" at bounding box center [227, 89] width 15 height 15
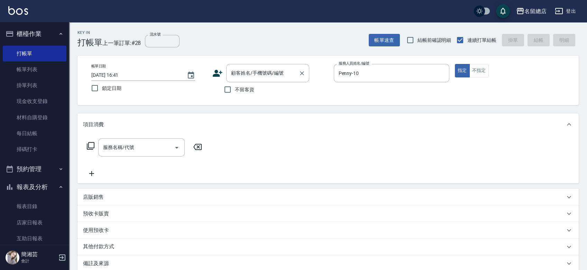
click at [245, 72] on input "顧客姓名/手機號碼/編號" at bounding box center [262, 73] width 66 height 12
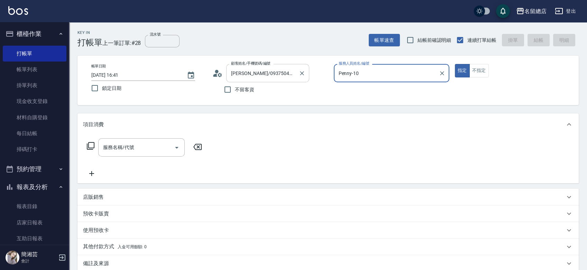
click at [455, 64] on button "指定" at bounding box center [462, 70] width 15 height 13
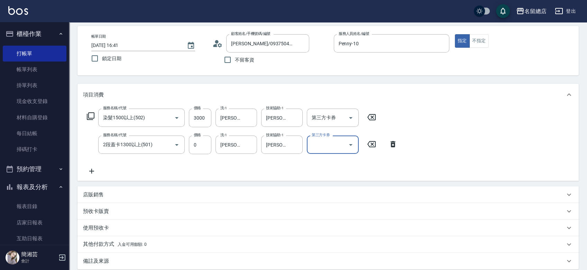
scroll to position [77, 0]
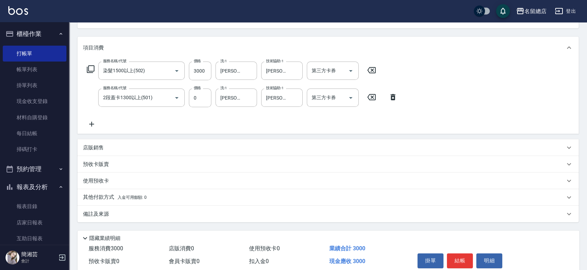
click at [130, 184] on div "使用預收卡" at bounding box center [324, 181] width 482 height 7
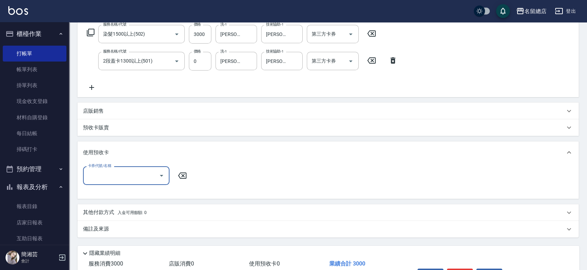
scroll to position [154, 0]
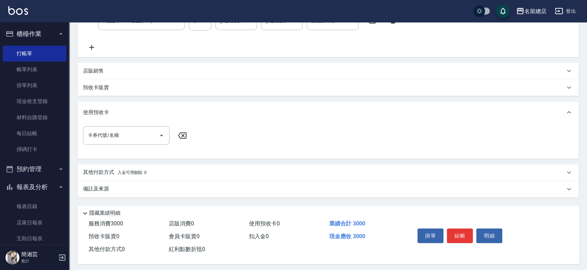
click at [118, 173] on span "入金可用餘額: 0" at bounding box center [132, 172] width 29 height 5
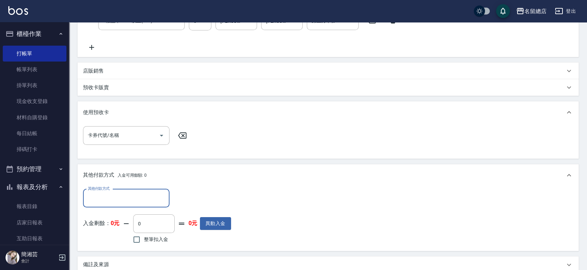
scroll to position [0, 0]
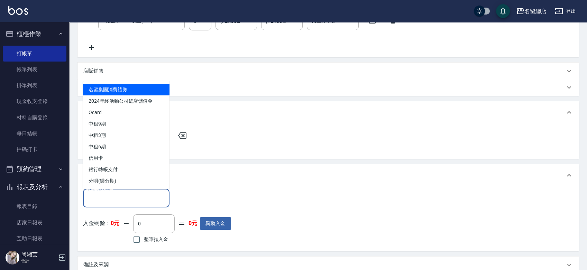
click at [117, 199] on input "其他付款方式" at bounding box center [126, 198] width 80 height 12
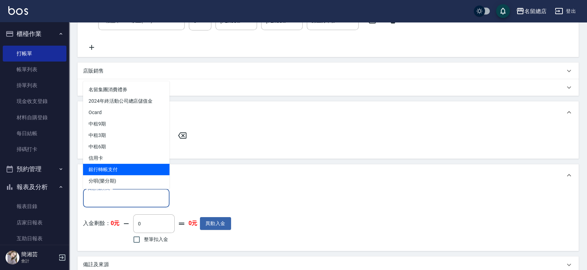
click at [116, 165] on span "銀行轉帳支付" at bounding box center [126, 169] width 87 height 11
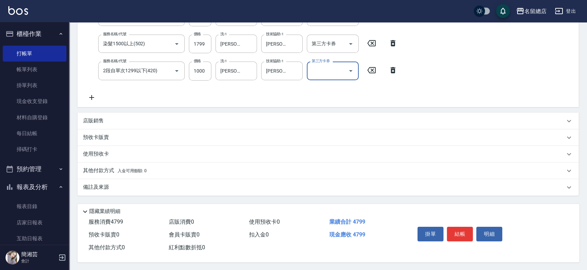
scroll to position [133, 0]
click at [137, 163] on div "其他付款方式 入金可用餘額: 0" at bounding box center [329, 170] width 502 height 17
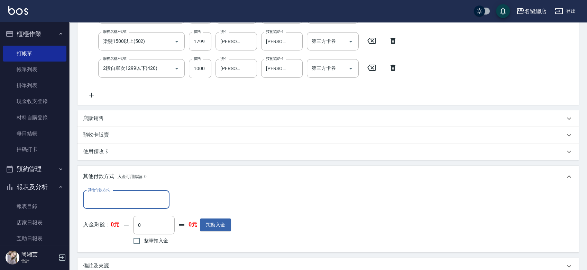
scroll to position [0, 0]
click at [127, 197] on input "其他付款方式" at bounding box center [126, 200] width 80 height 12
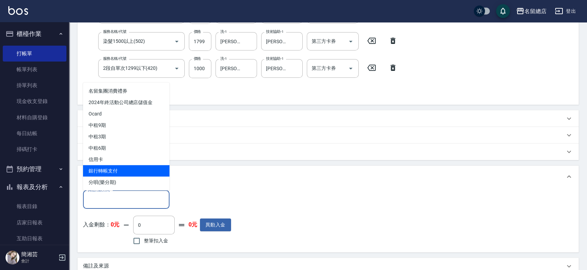
click at [117, 170] on span "銀行轉帳支付" at bounding box center [126, 170] width 87 height 11
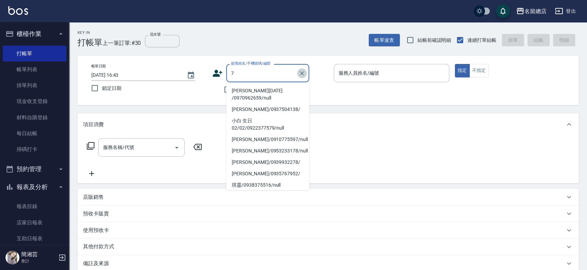
drag, startPoint x: 304, startPoint y: 72, endPoint x: 286, endPoint y: 74, distance: 18.8
click at [304, 72] on icon "Clear" at bounding box center [302, 73] width 7 height 7
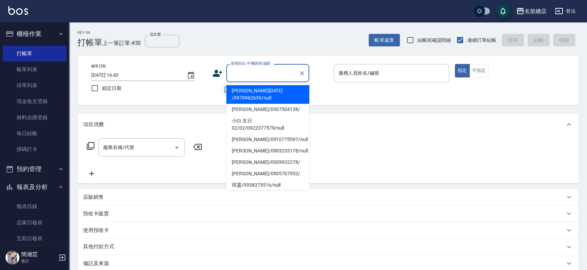
click at [225, 91] on input "不留客資" at bounding box center [227, 89] width 15 height 15
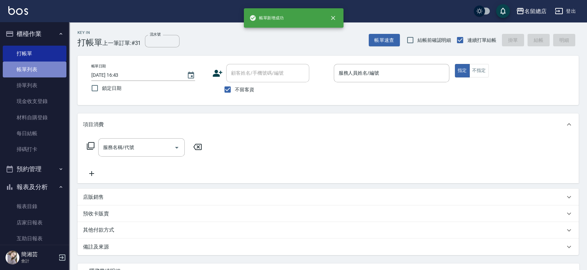
click at [39, 69] on link "帳單列表" at bounding box center [35, 70] width 64 height 16
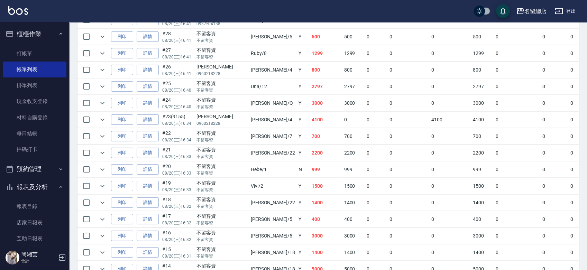
scroll to position [307, 0]
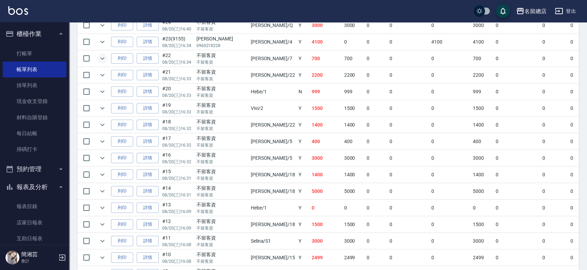
click at [101, 59] on icon "expand row" at bounding box center [102, 58] width 8 height 8
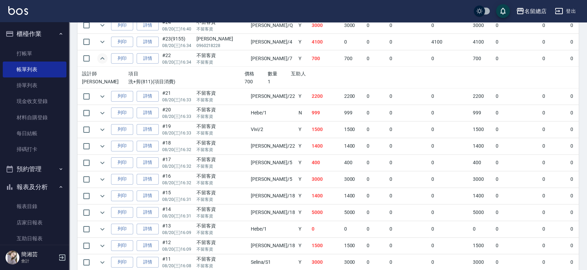
click at [102, 54] on icon "expand row" at bounding box center [102, 58] width 8 height 8
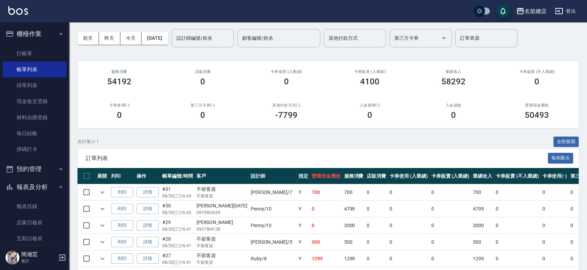
scroll to position [0, 0]
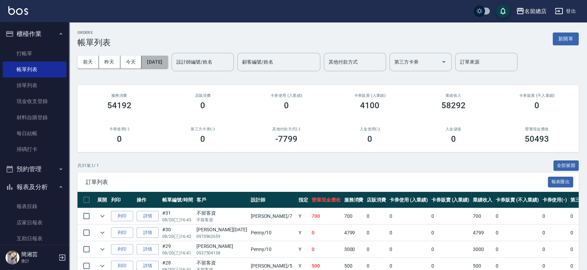
click at [168, 64] on button "[DATE]" at bounding box center [155, 62] width 26 height 13
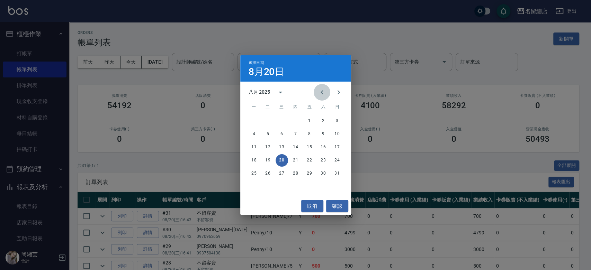
click at [325, 92] on icon "Previous month" at bounding box center [322, 92] width 8 height 8
click at [310, 161] on button "25" at bounding box center [309, 160] width 12 height 12
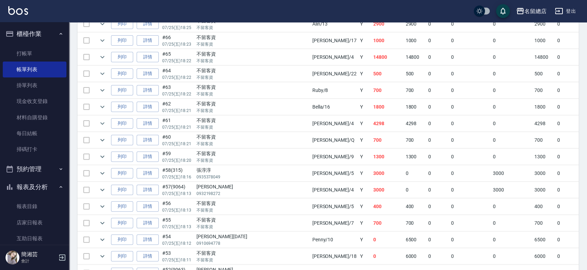
scroll to position [538, 0]
